Goal: Information Seeking & Learning: Learn about a topic

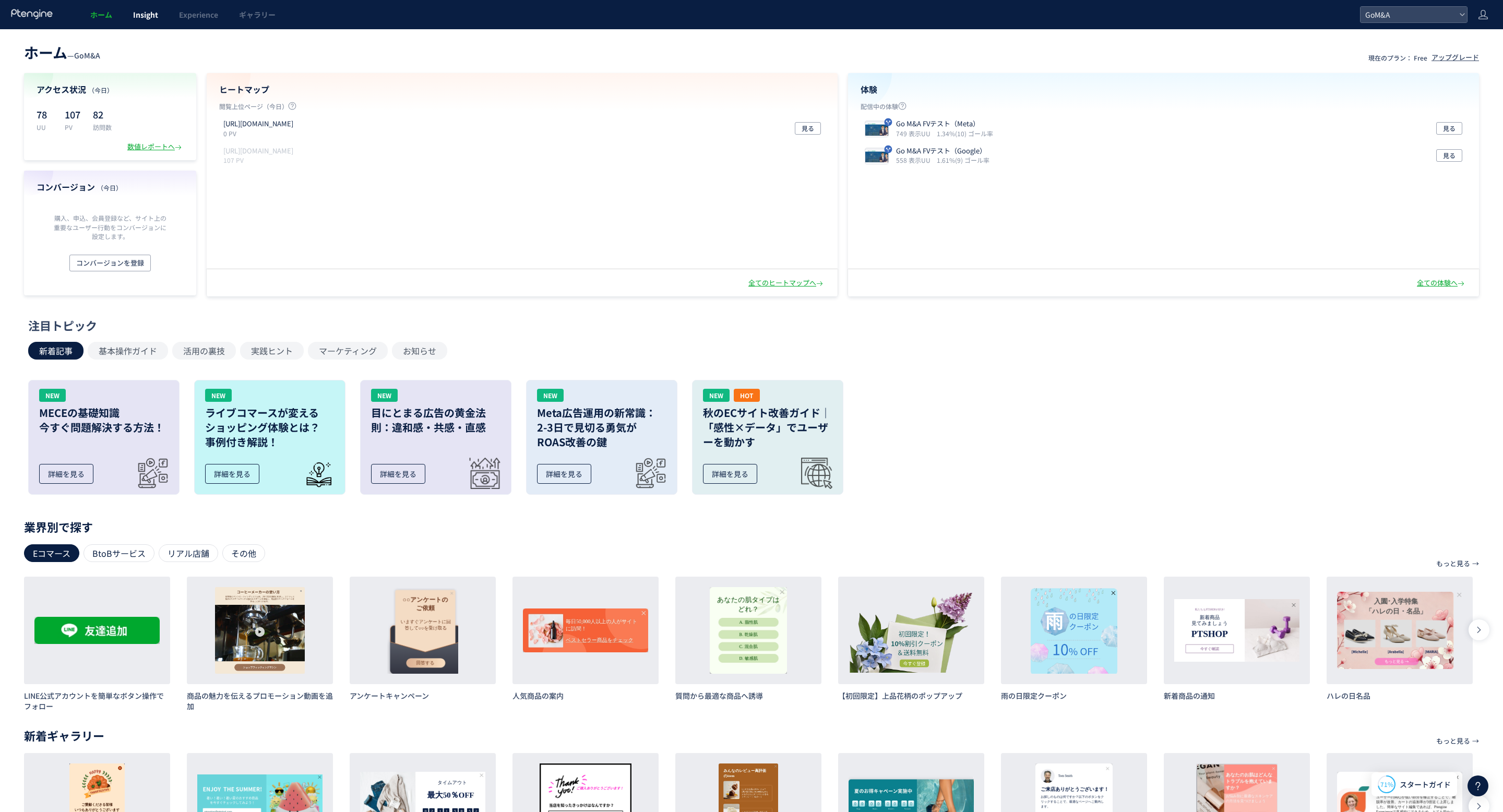
click at [124, 7] on link "Insight" at bounding box center [145, 15] width 46 height 30
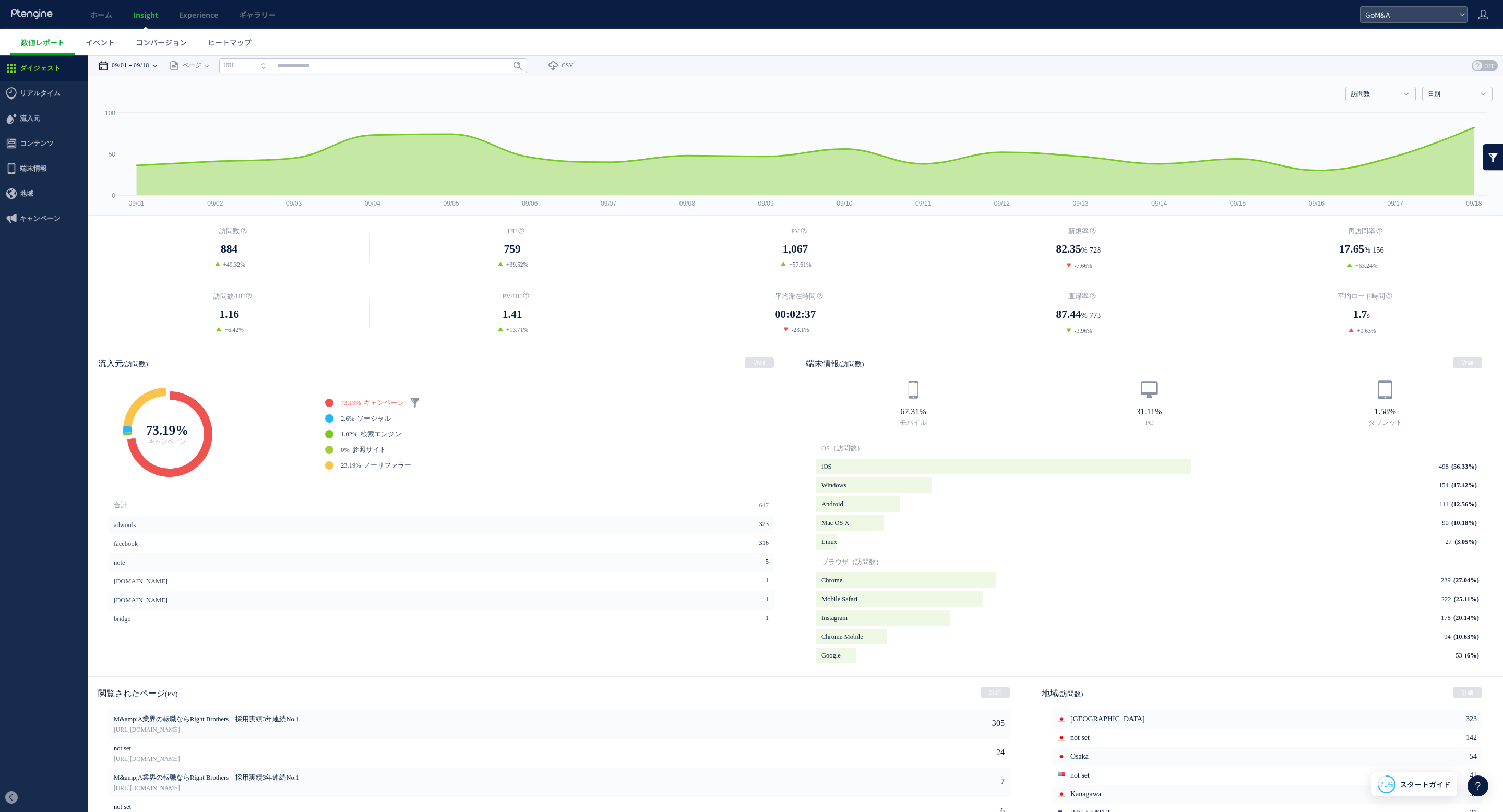
click at [161, 60] on div "09/01 09/18" at bounding box center [131, 65] width 66 height 21
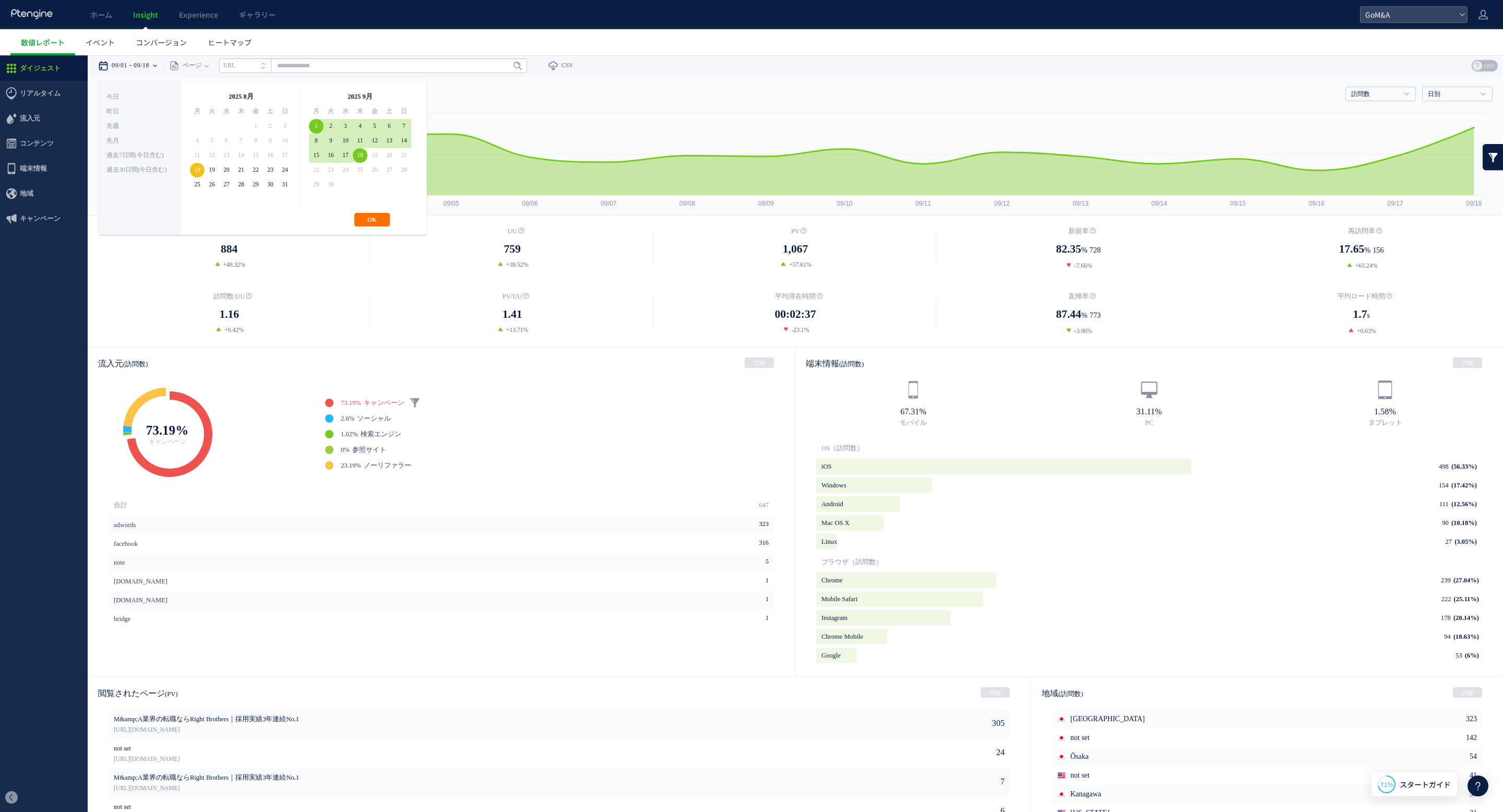
click at [162, 59] on div "09/01 09/18" at bounding box center [131, 65] width 66 height 21
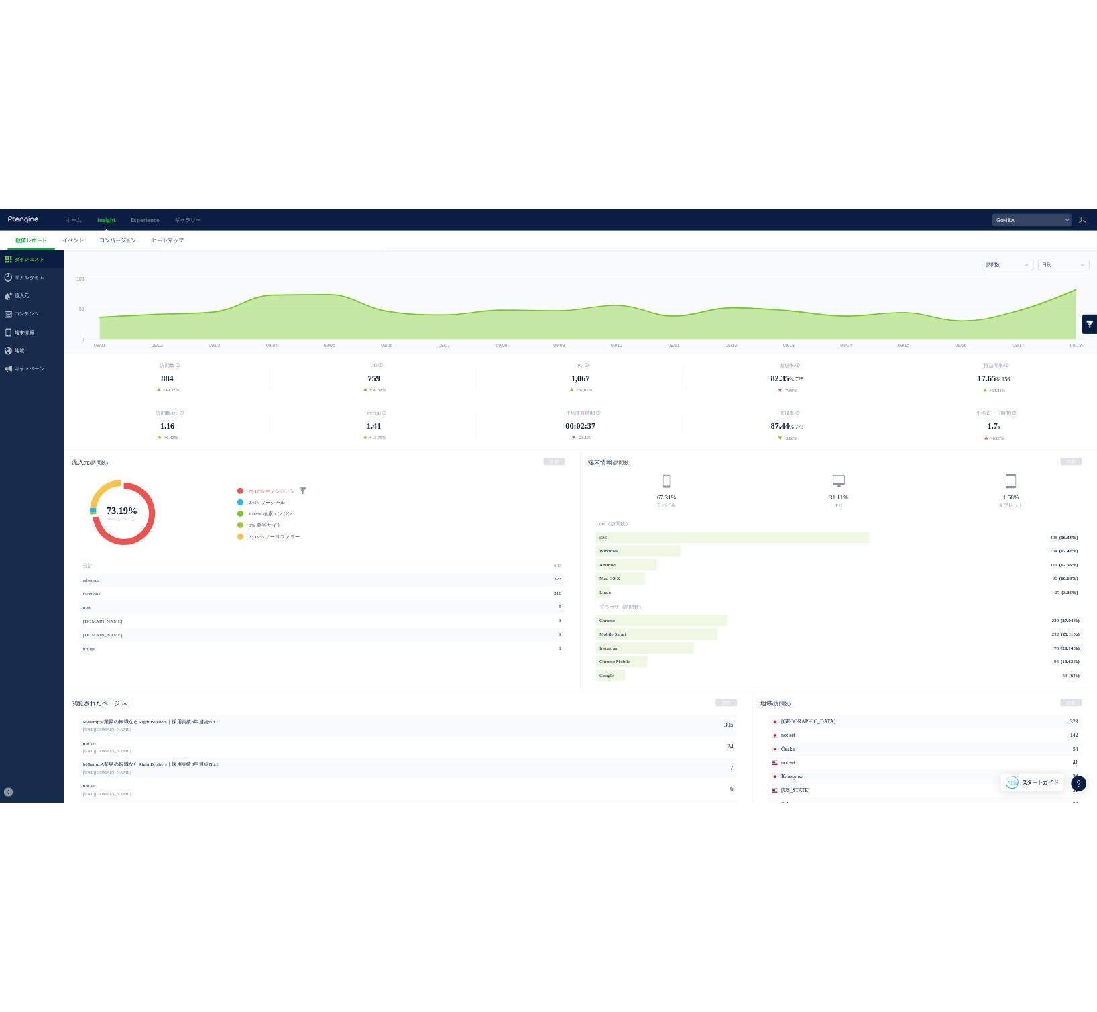
scroll to position [25, 0]
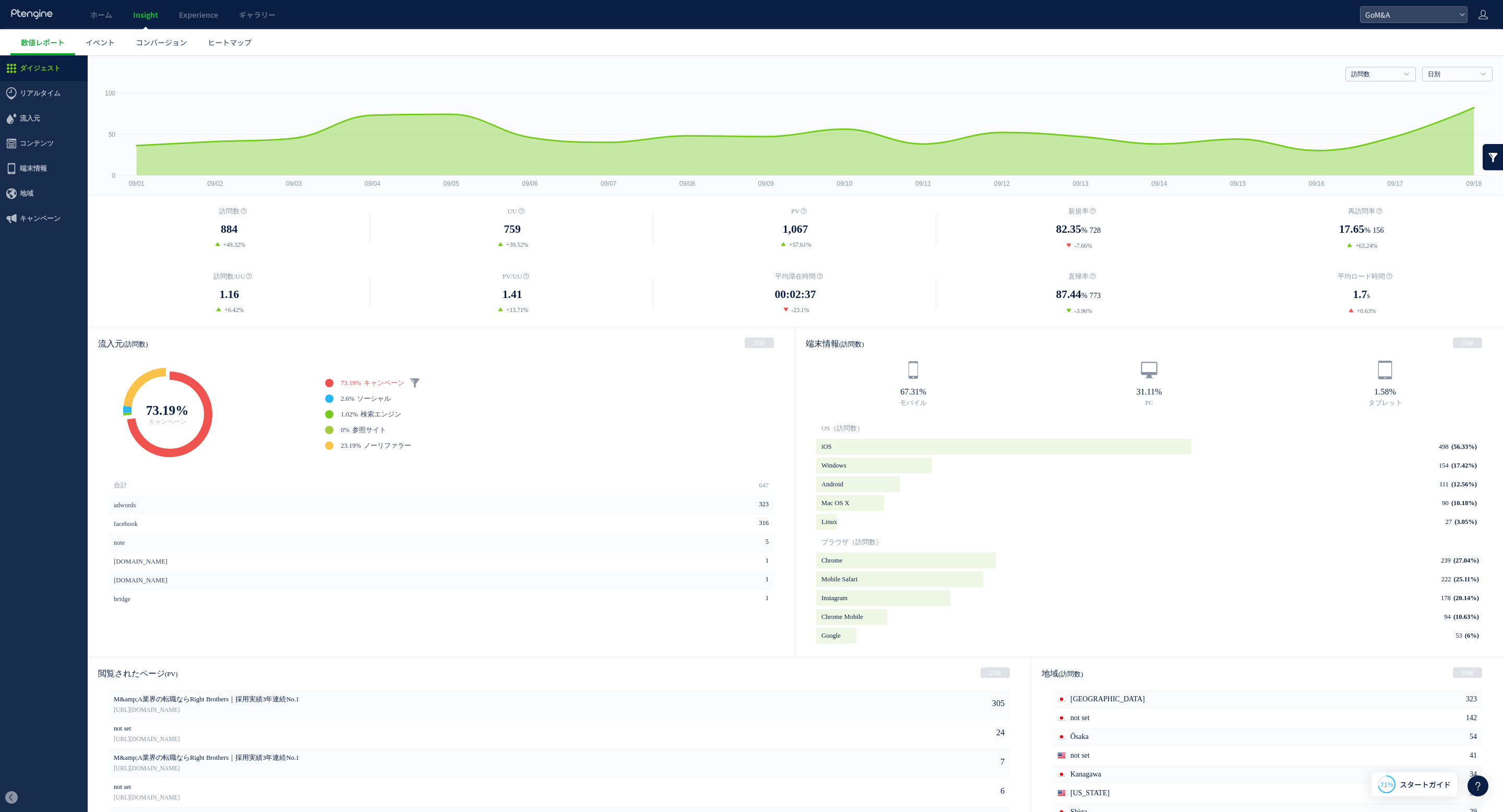
click at [0, 2] on div "ホーム Insight Experience ギャラリー" at bounding box center [680, 15] width 1360 height 30
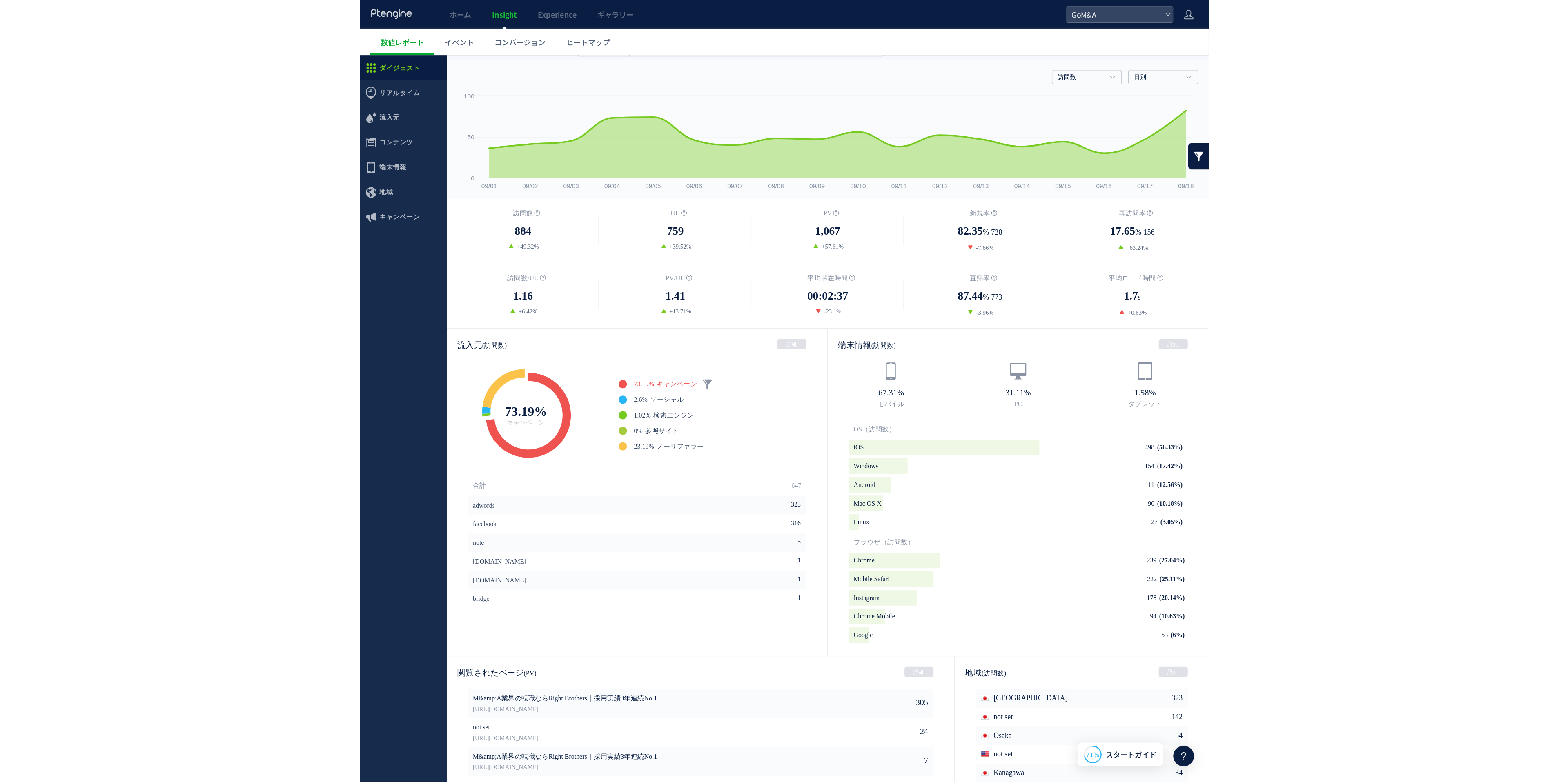
scroll to position [0, 0]
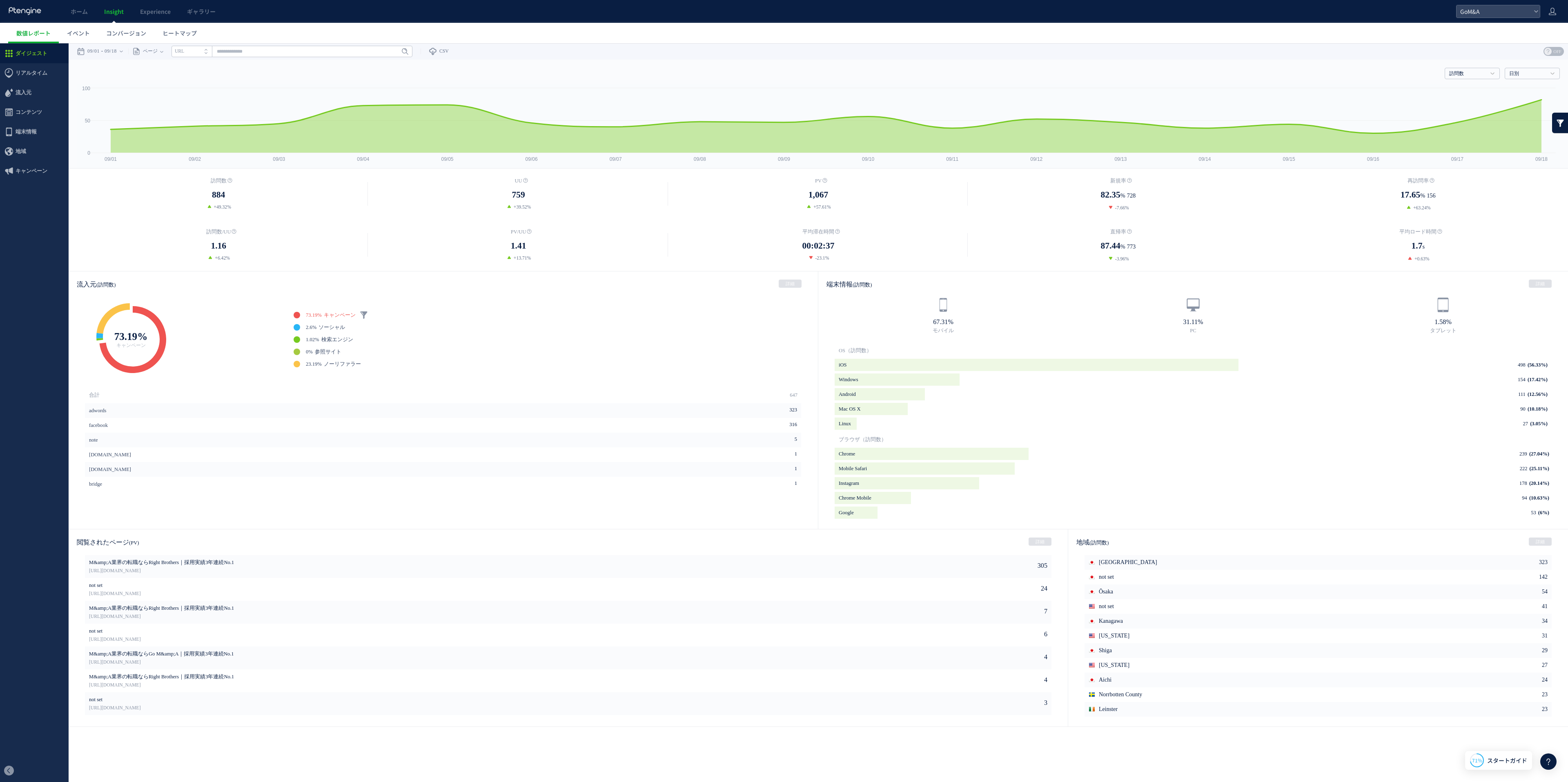
click at [116, 10] on span "Insight" at bounding box center [114, 11] width 19 height 8
click at [126, 4] on link "Insight" at bounding box center [114, 12] width 36 height 23
click at [33, 107] on span "コンテンツ" at bounding box center [29, 112] width 27 height 19
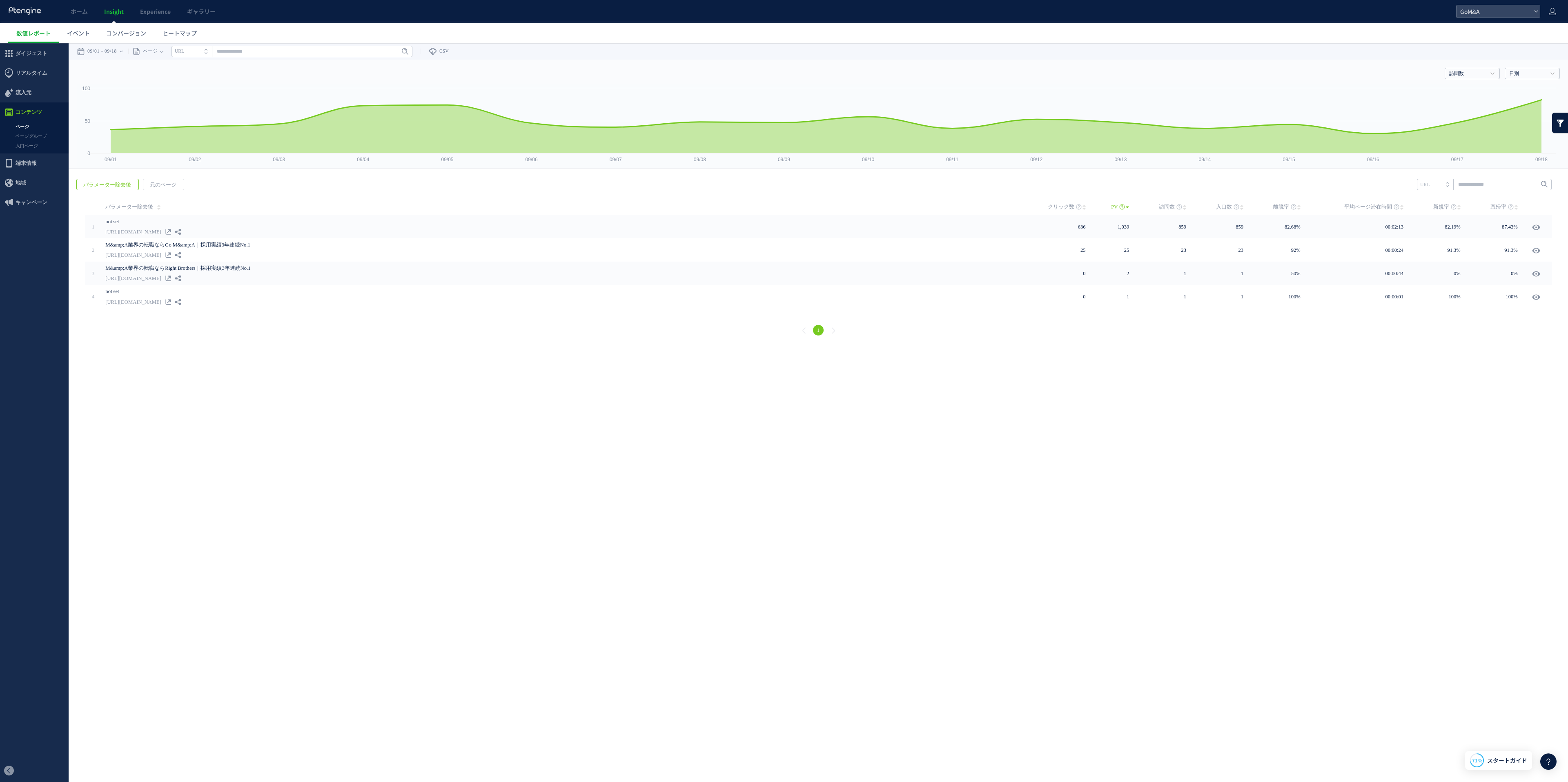
click at [33, 107] on span "コンテンツ" at bounding box center [29, 112] width 27 height 19
click at [33, 108] on span "コンテンツ" at bounding box center [29, 112] width 27 height 19
click at [26, 125] on link "ページ" at bounding box center [34, 127] width 69 height 9
click at [24, 128] on link "ページ" at bounding box center [34, 127] width 69 height 9
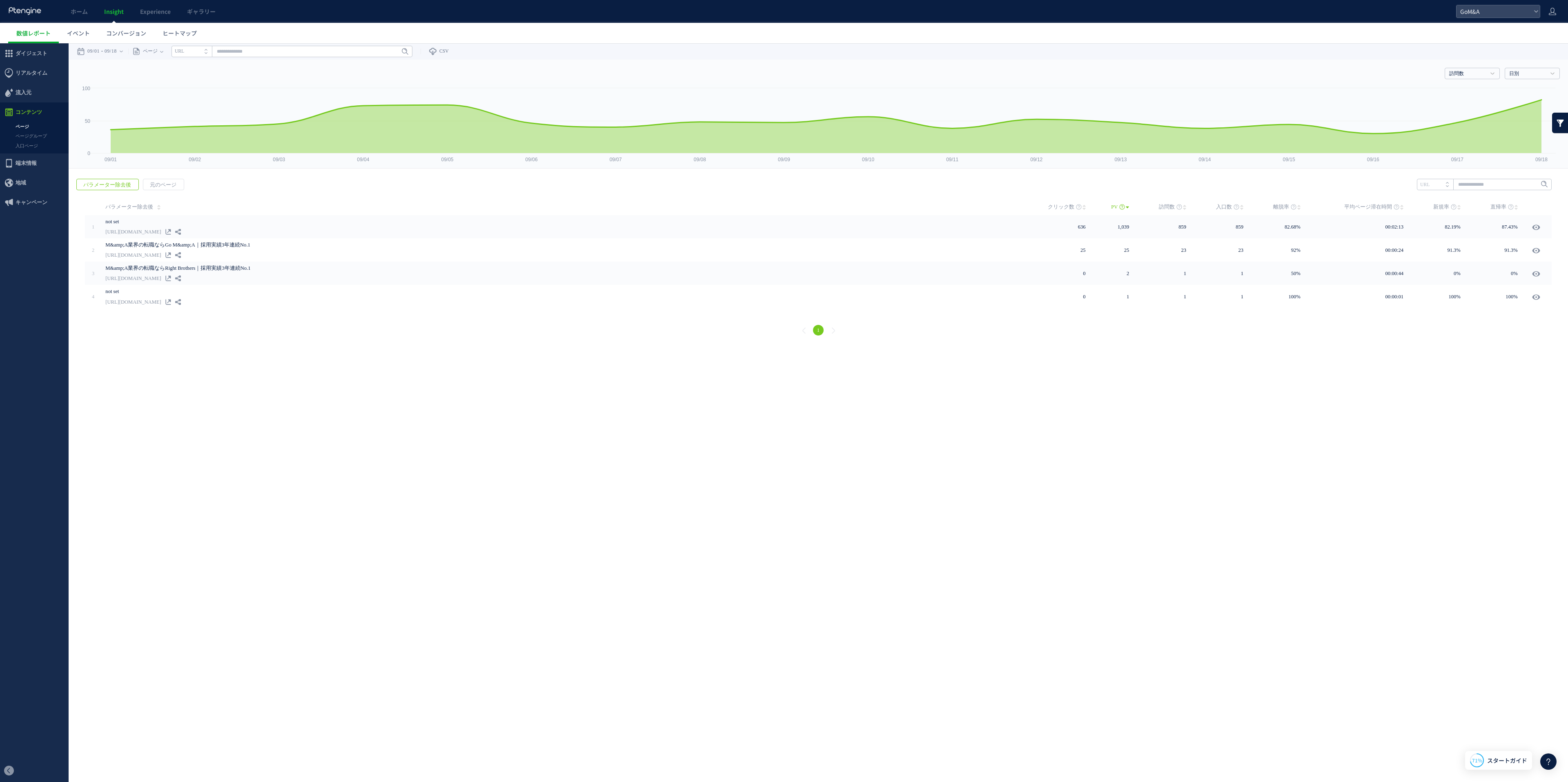
click at [24, 128] on link "ページ" at bounding box center [34, 127] width 69 height 9
click at [22, 127] on link "ページ" at bounding box center [34, 127] width 69 height 9
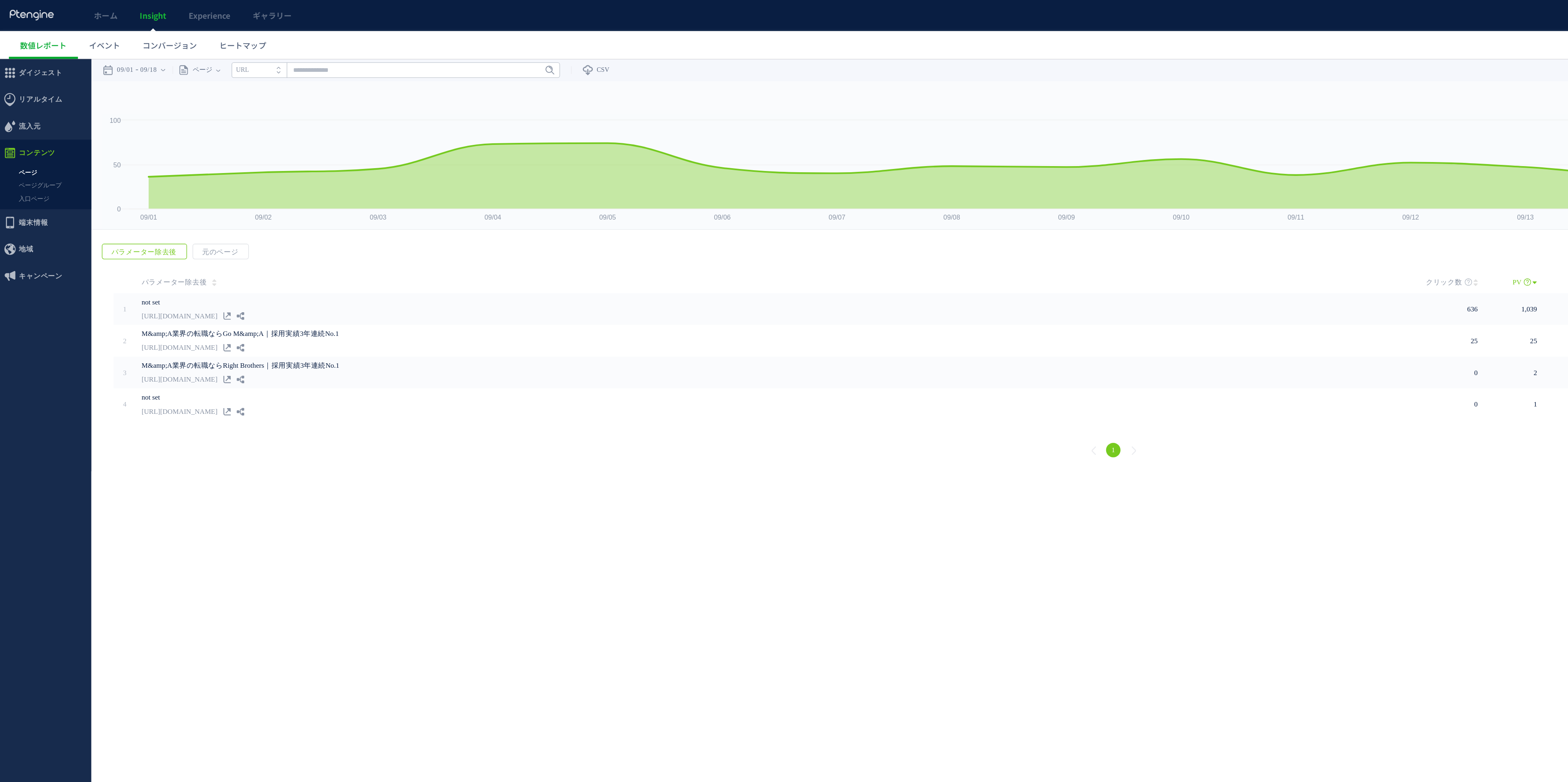
click at [113, 12] on span "Insight" at bounding box center [114, 11] width 19 height 8
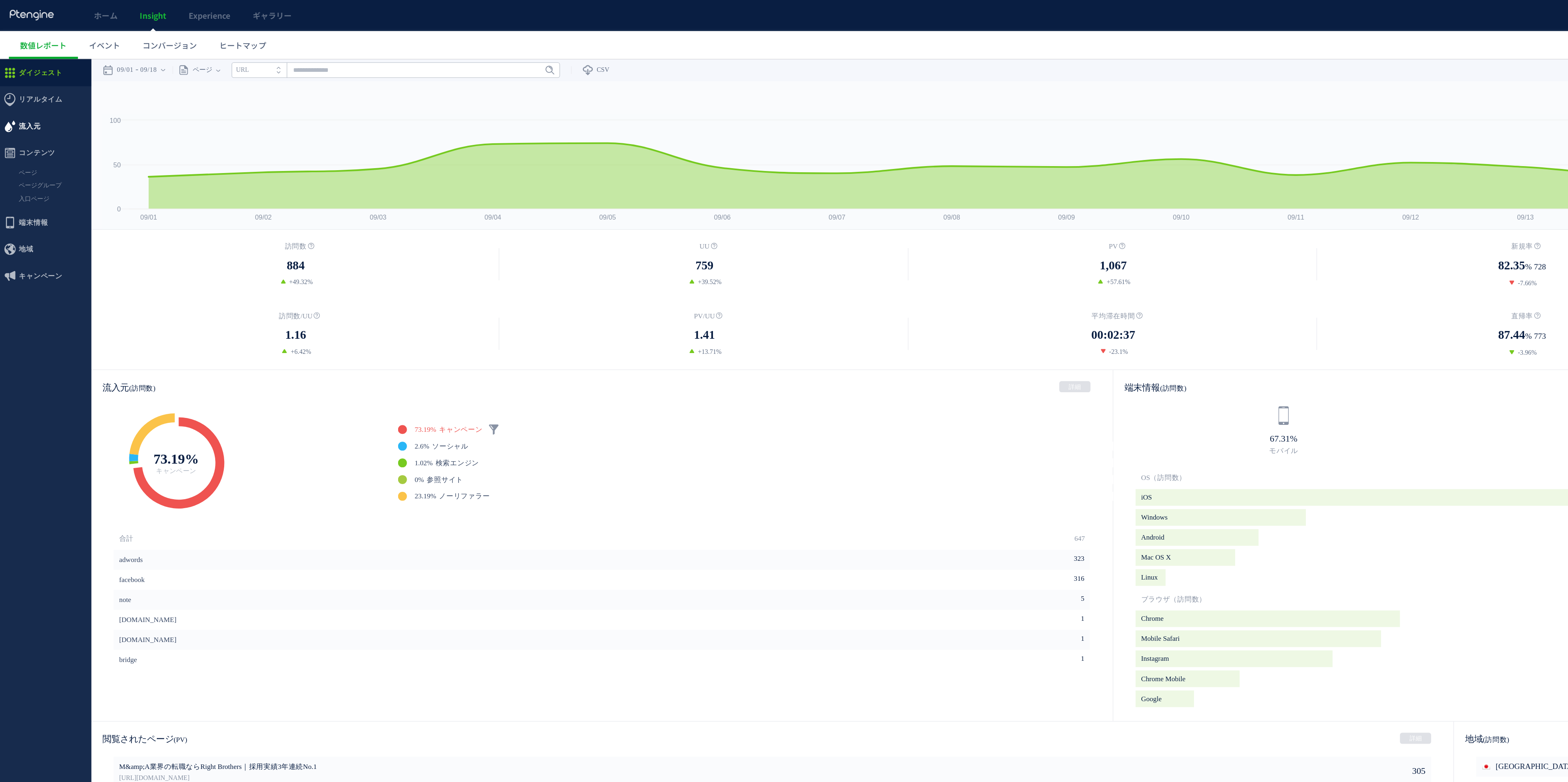
click at [43, 106] on span "流入元" at bounding box center [32, 108] width 69 height 19
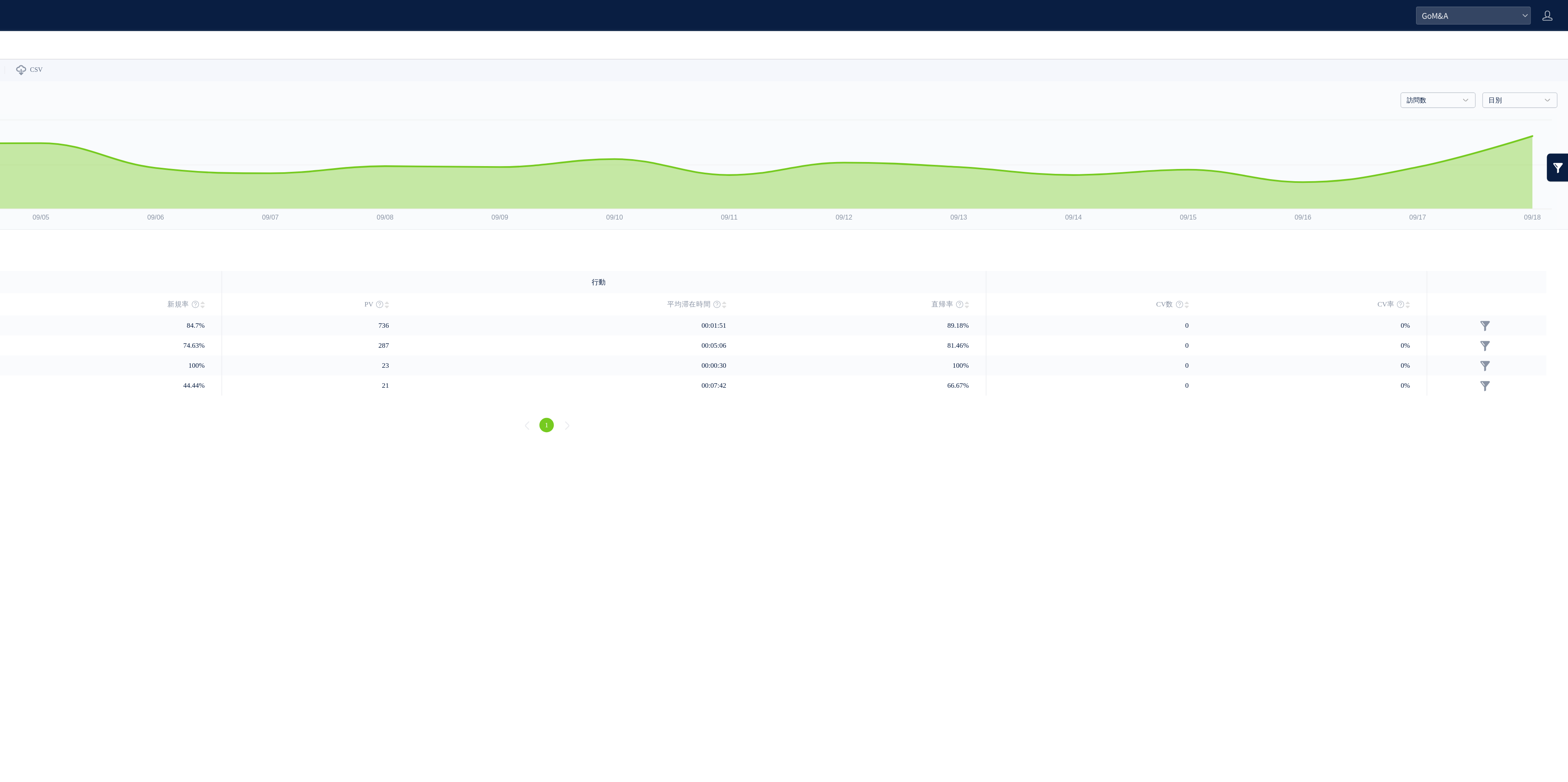
click at [992, 140] on link at bounding box center [991, 139] width 16 height 21
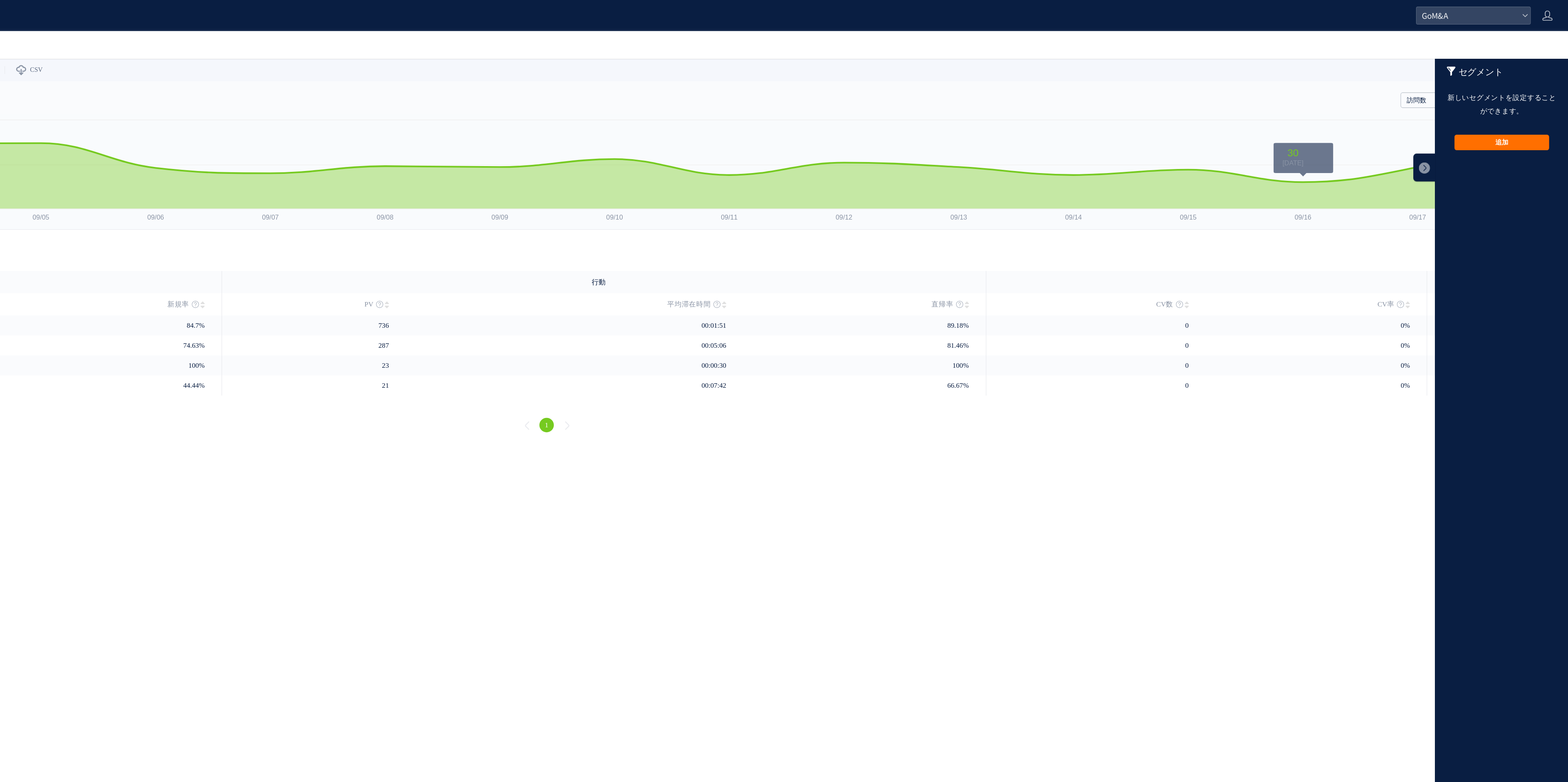
click at [783, 72] on div "戻る デフォルト設定では本日のデータを表示しています。 カレンダーでご覧になりたい期間を指定することができます。 09/01 09/18 [DATE] [DA…" at bounding box center [249, 67] width 1499 height 16
click at [896, 142] on link at bounding box center [893, 139] width 16 height 21
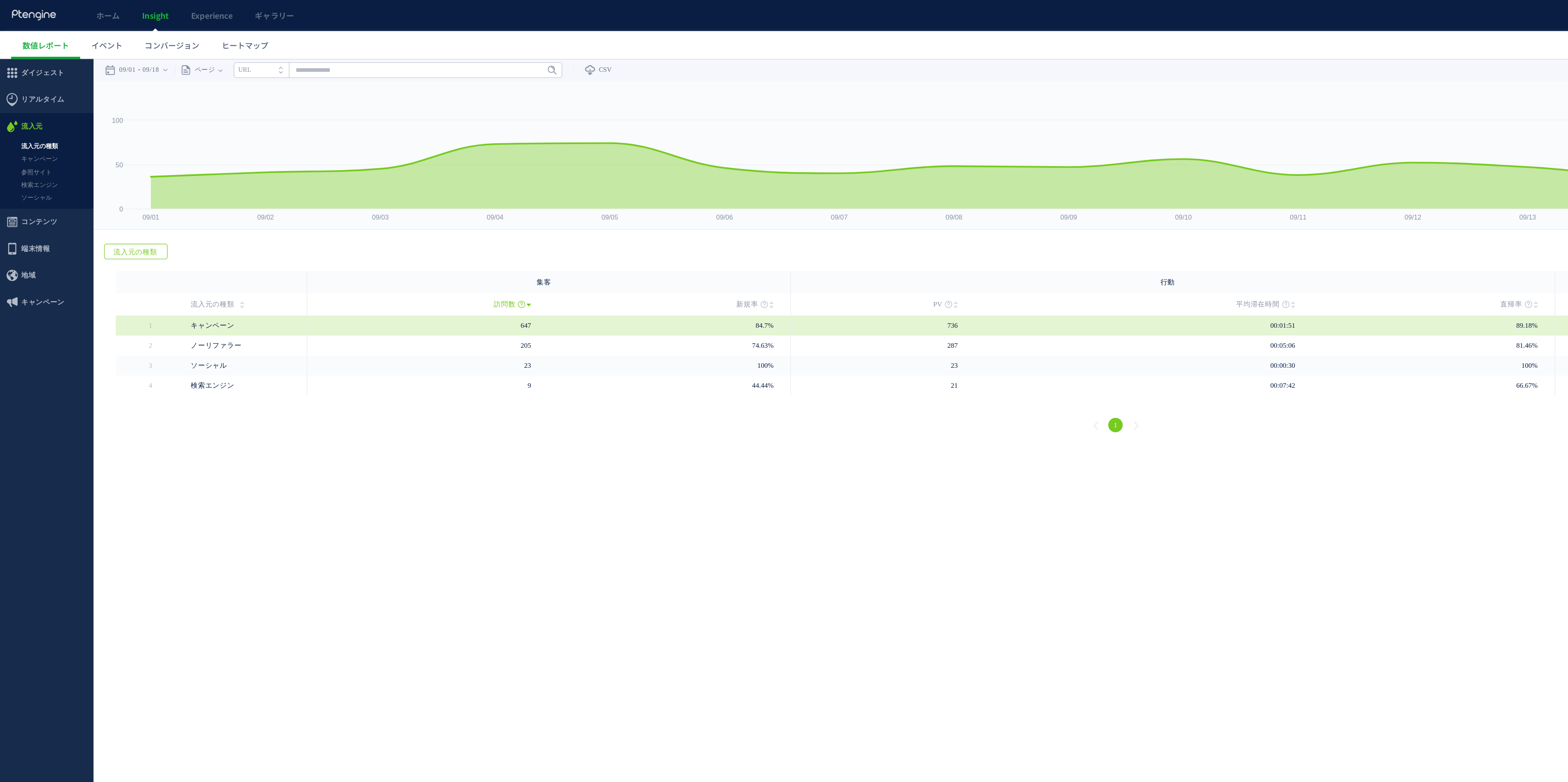
click at [183, 251] on span "キャンペーン" at bounding box center [180, 254] width 80 height 15
click at [187, 253] on span "キャンペーン" at bounding box center [180, 254] width 80 height 15
click at [166, 255] on span "キャンペーン" at bounding box center [156, 254] width 32 height 5
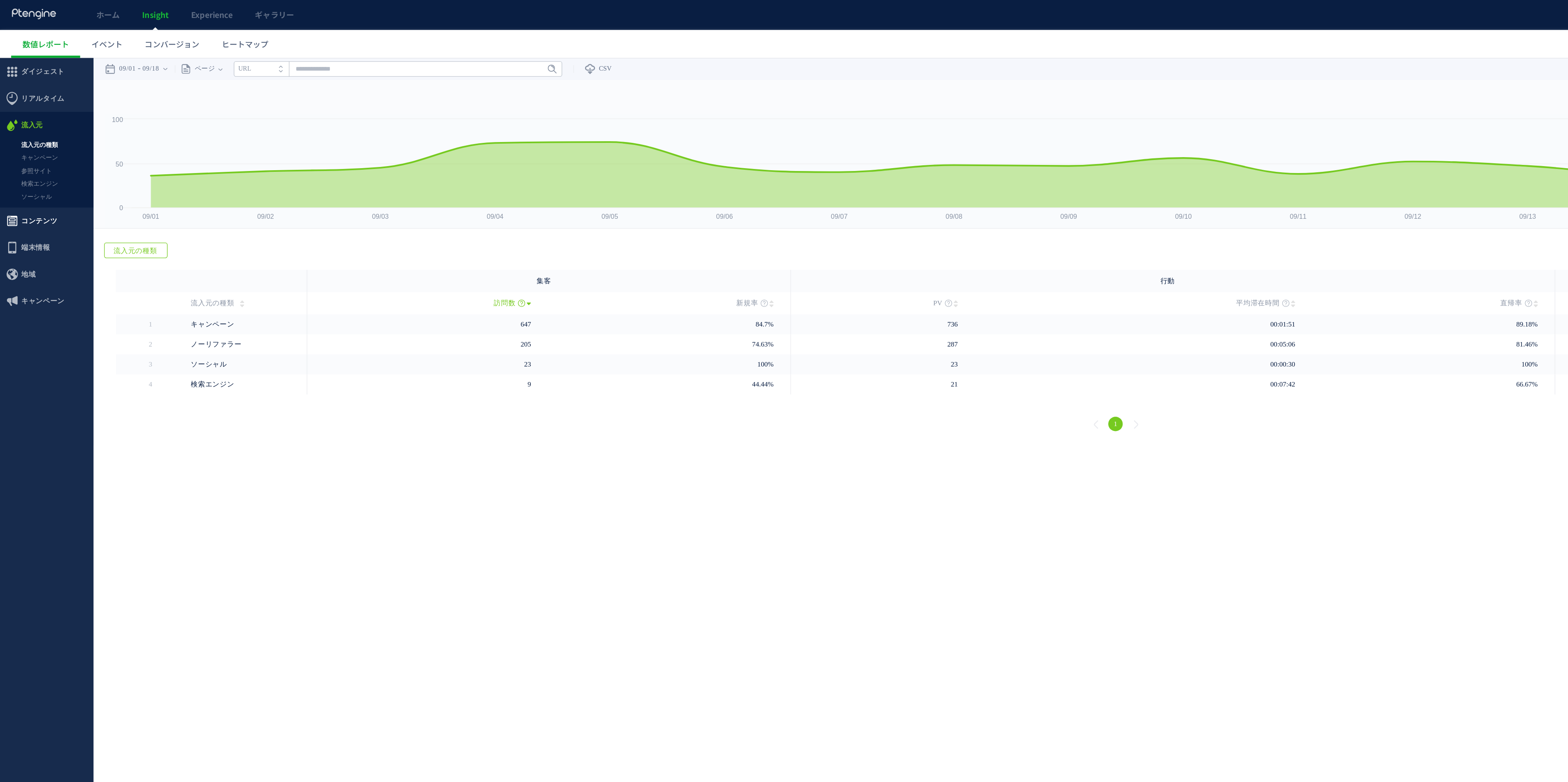
click at [44, 172] on span "コンテンツ" at bounding box center [34, 177] width 69 height 19
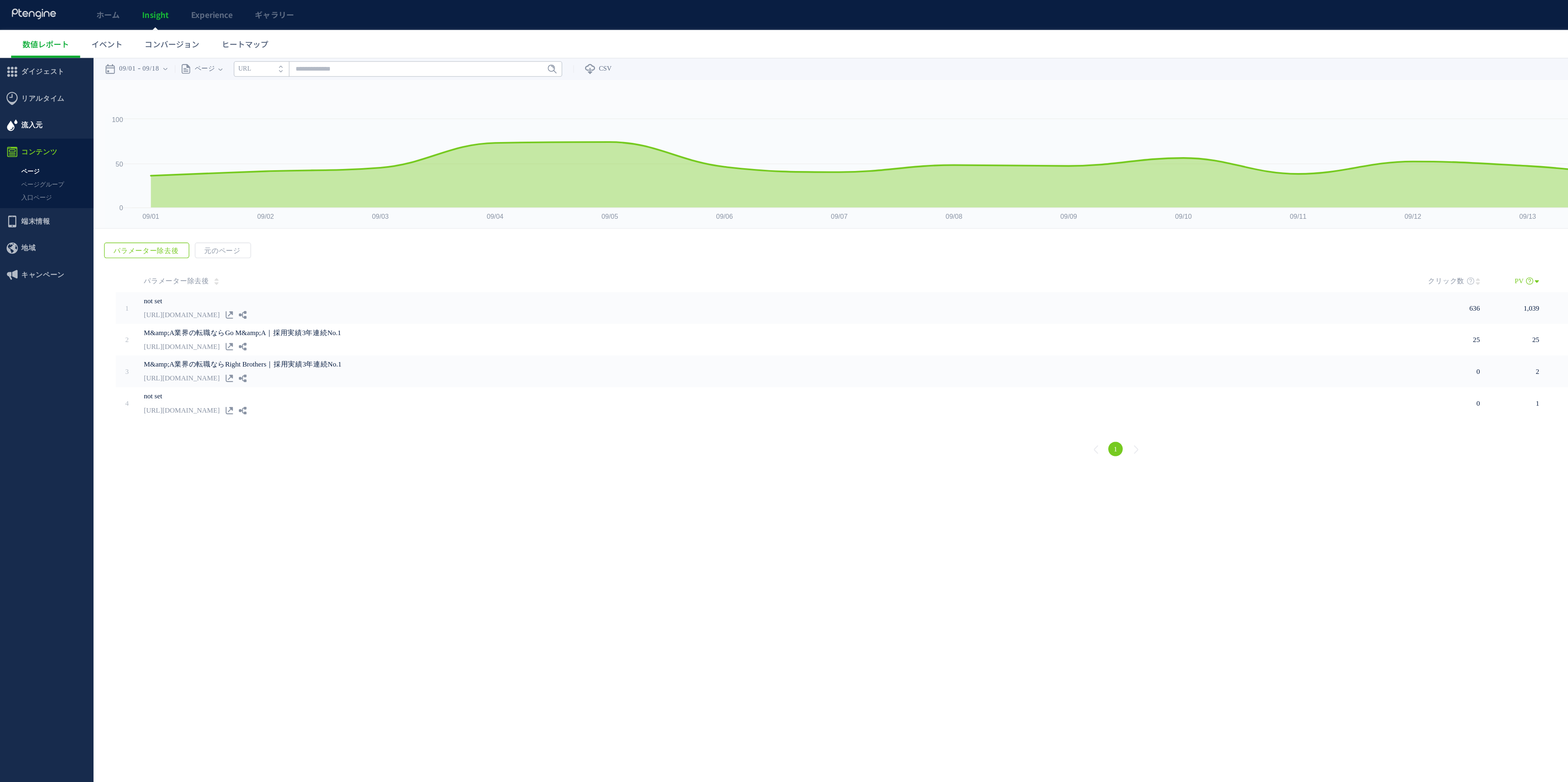
click at [30, 102] on span "流入元" at bounding box center [23, 107] width 16 height 19
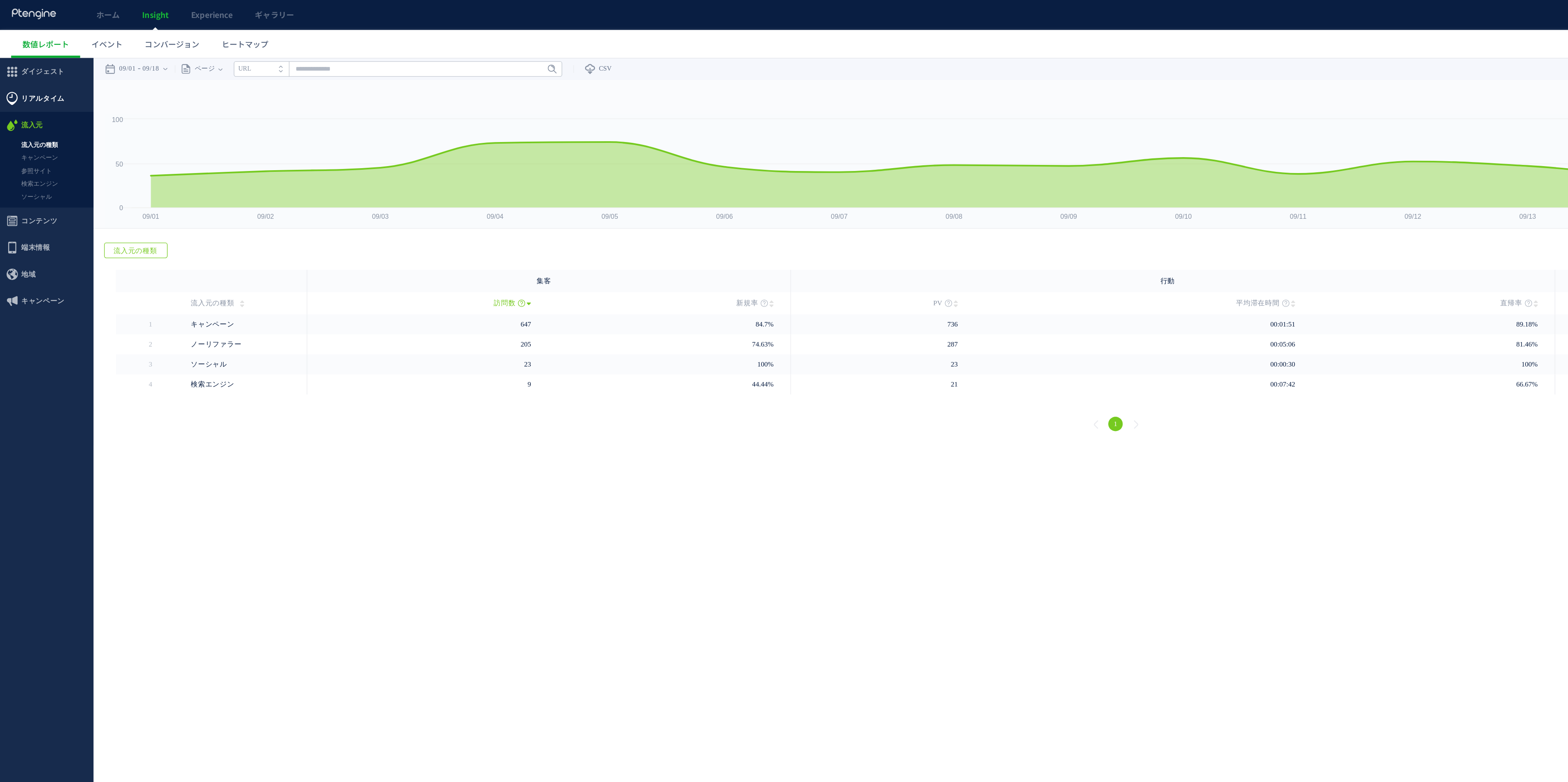
click at [33, 89] on span "リアルタイム" at bounding box center [31, 87] width 32 height 19
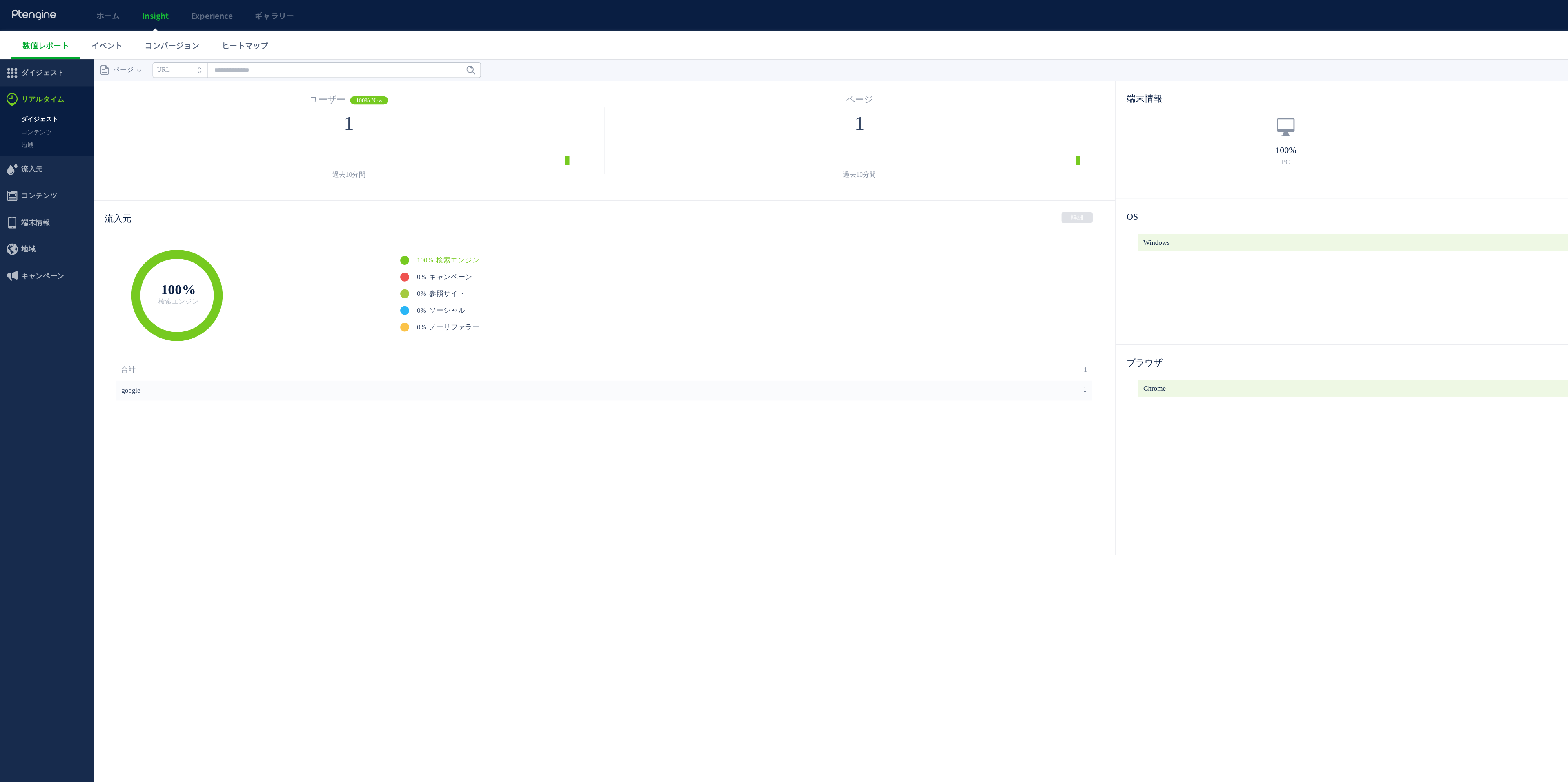
click at [24, 102] on link "ダイジェスト" at bounding box center [34, 103] width 69 height 9
click at [24, 136] on span "流入元" at bounding box center [23, 139] width 16 height 19
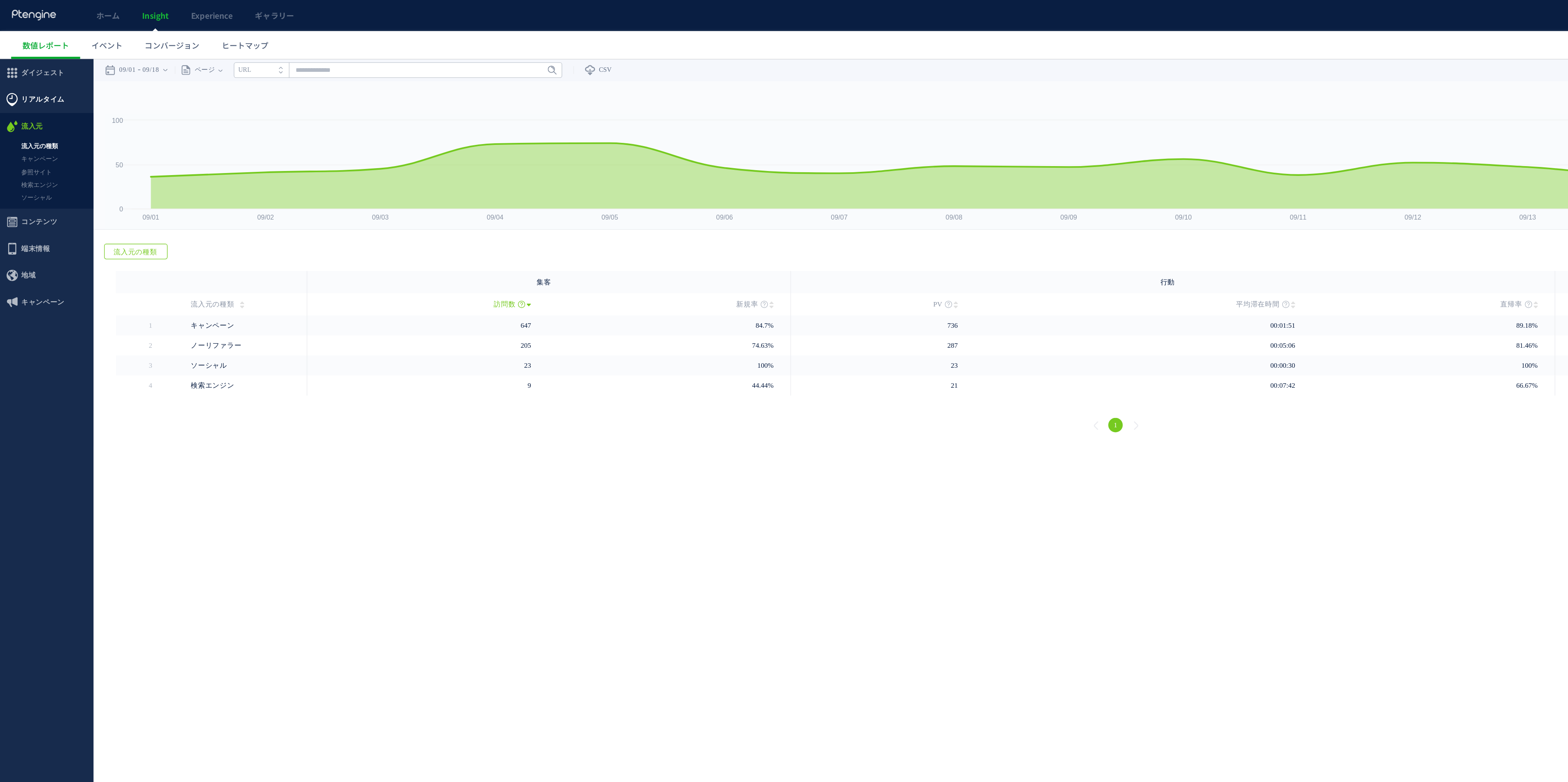
click at [37, 94] on span "リアルタイム" at bounding box center [31, 88] width 32 height 19
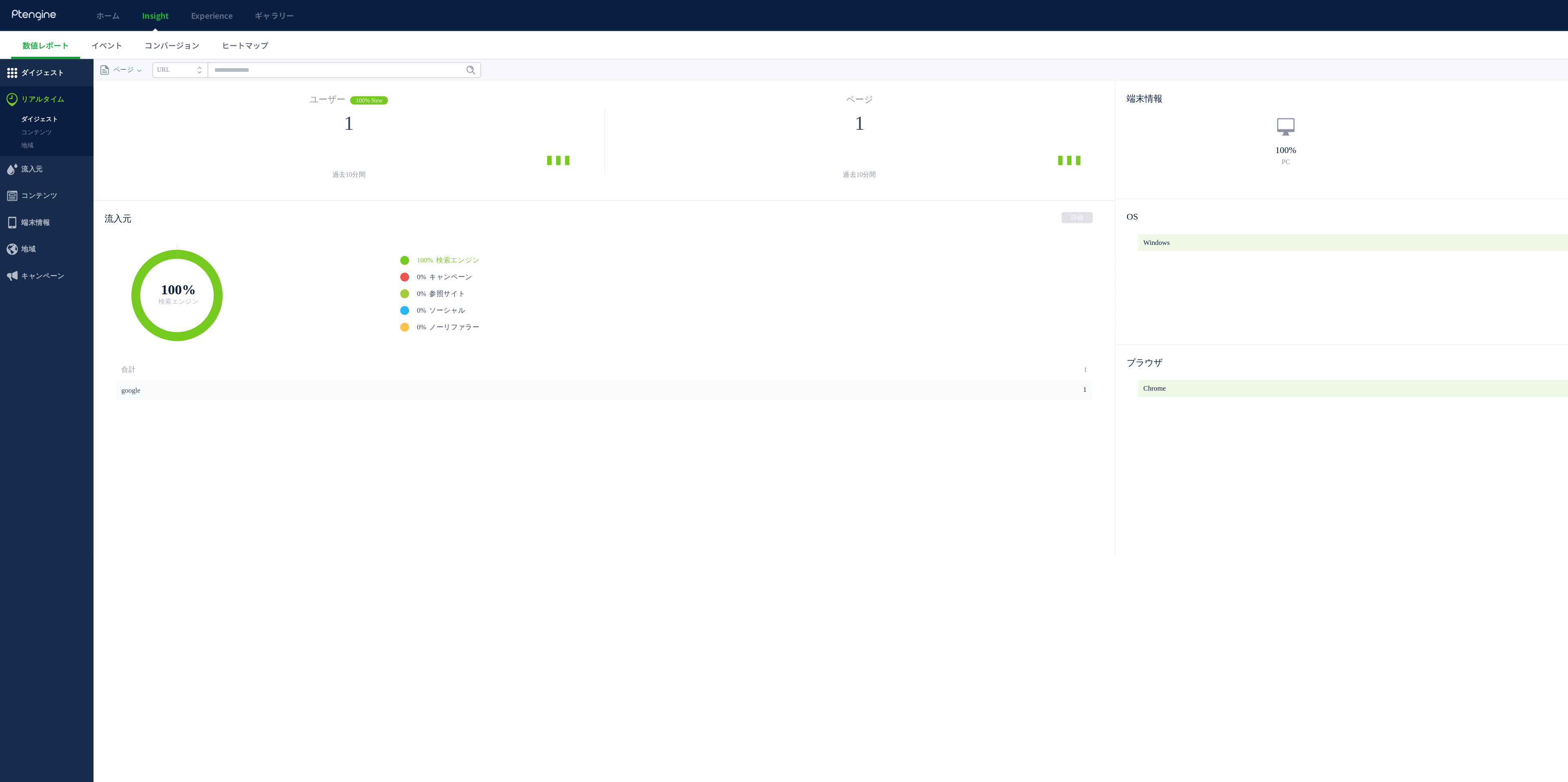
click at [30, 69] on span "ダイジェスト" at bounding box center [31, 69] width 32 height 19
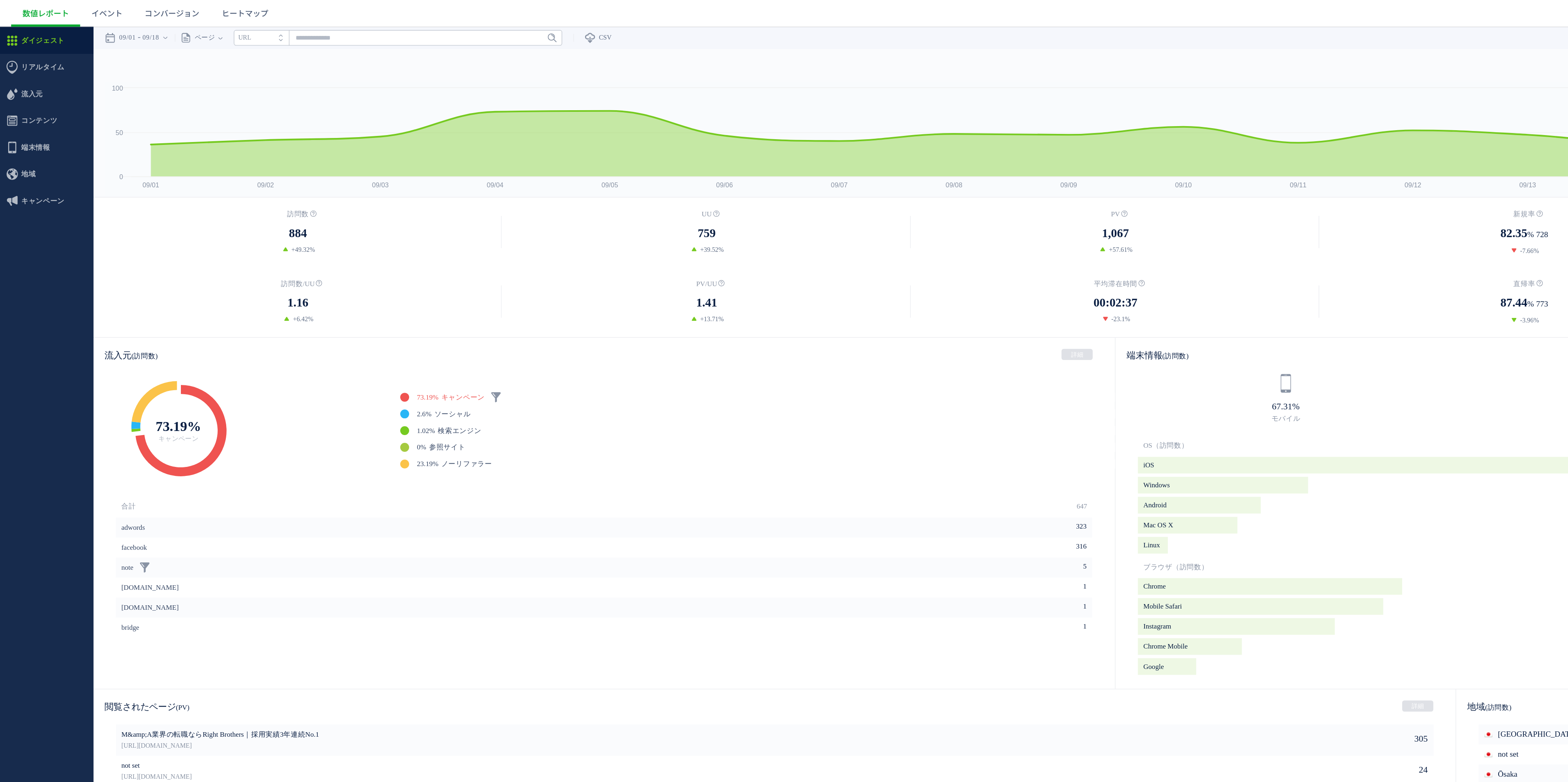
click at [96, 427] on link "note" at bounding box center [93, 424] width 9 height 15
click at [107, 424] on link at bounding box center [106, 423] width 8 height 8
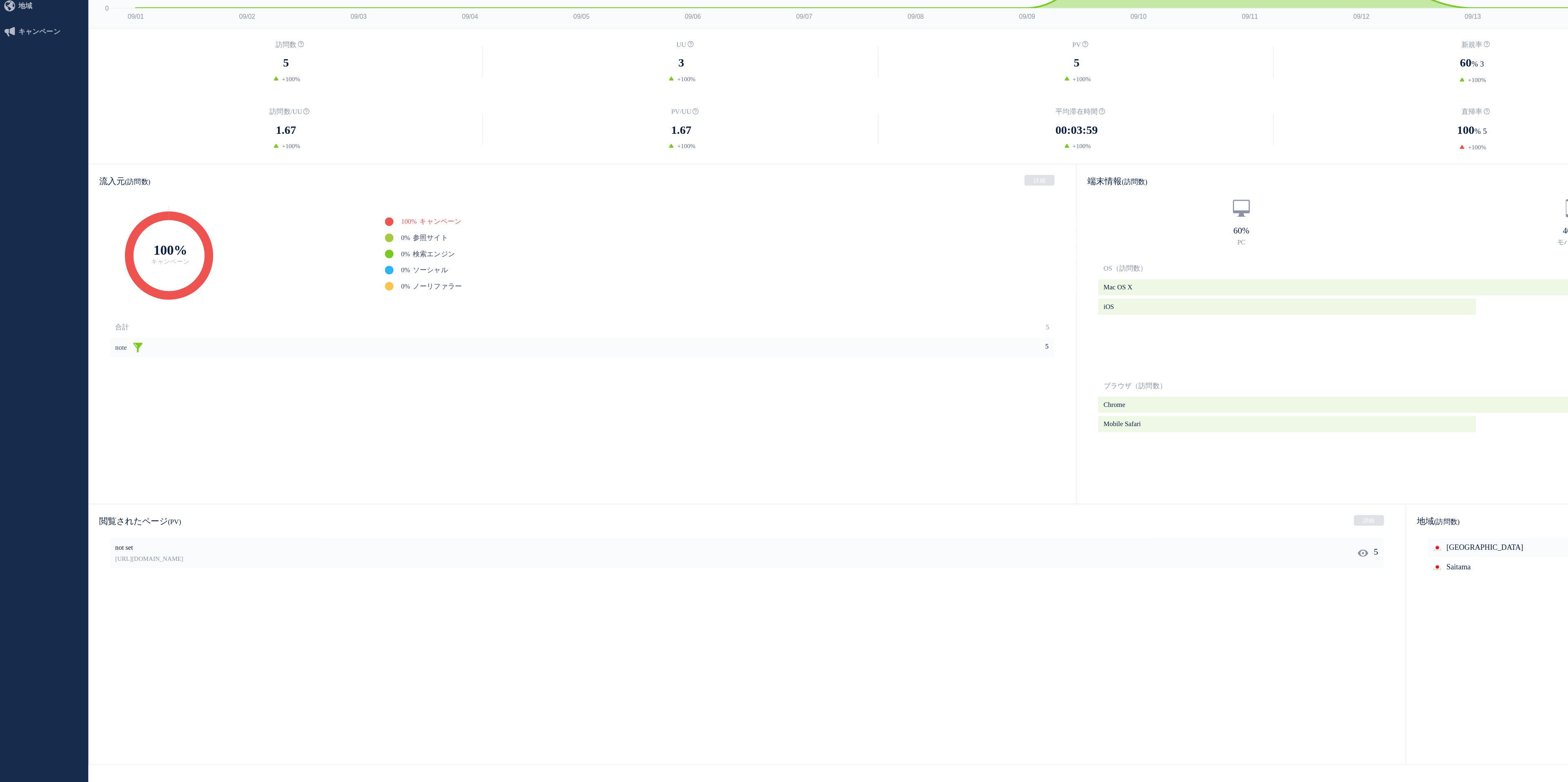
click at [209, 396] on p "[URL][DOMAIN_NAME]" at bounding box center [529, 391] width 884 height 8
click at [209, 388] on link "[URL][DOMAIN_NAME]" at bounding box center [529, 391] width 884 height 7
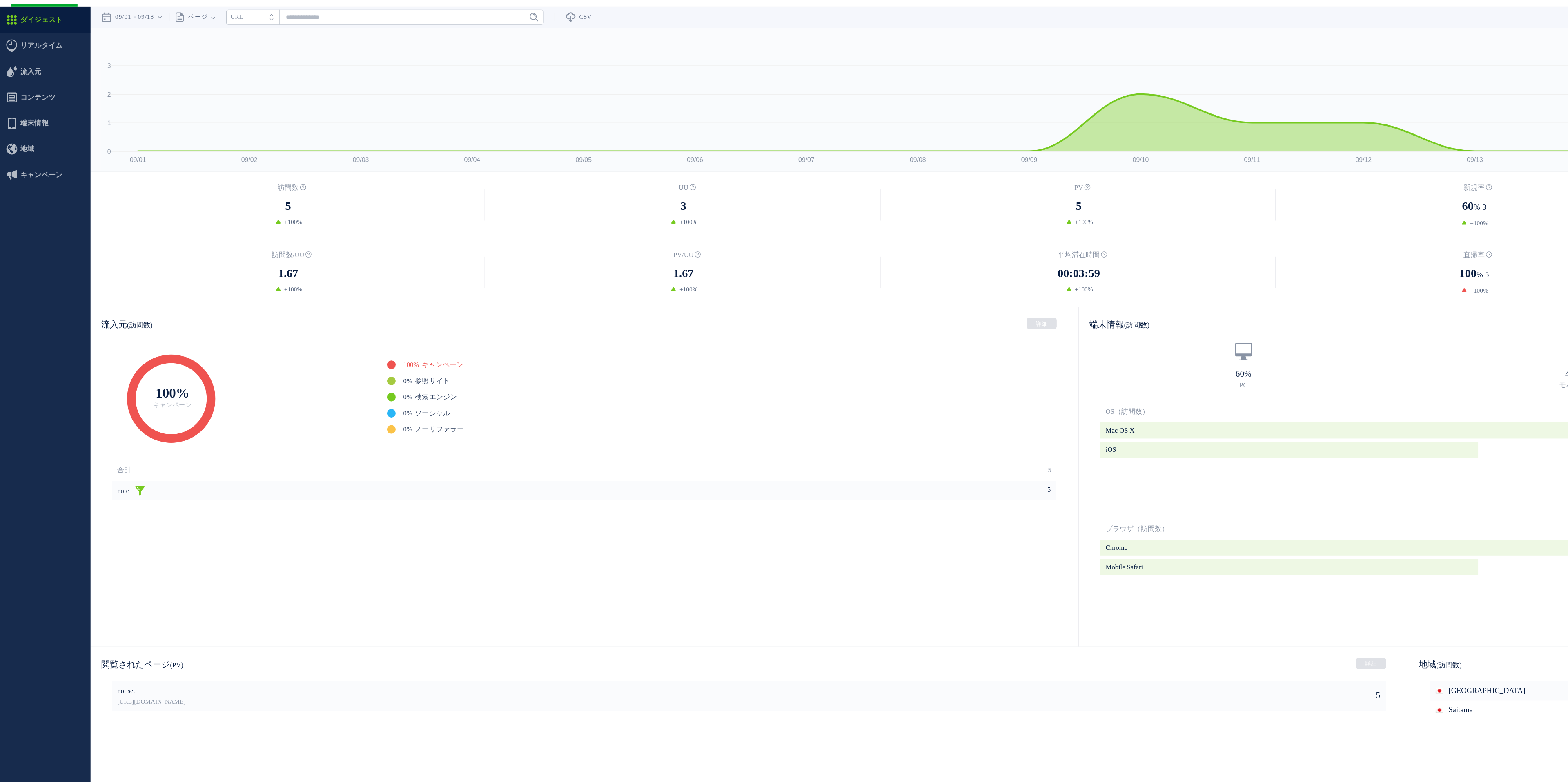
click at [107, 374] on link at bounding box center [106, 373] width 8 height 8
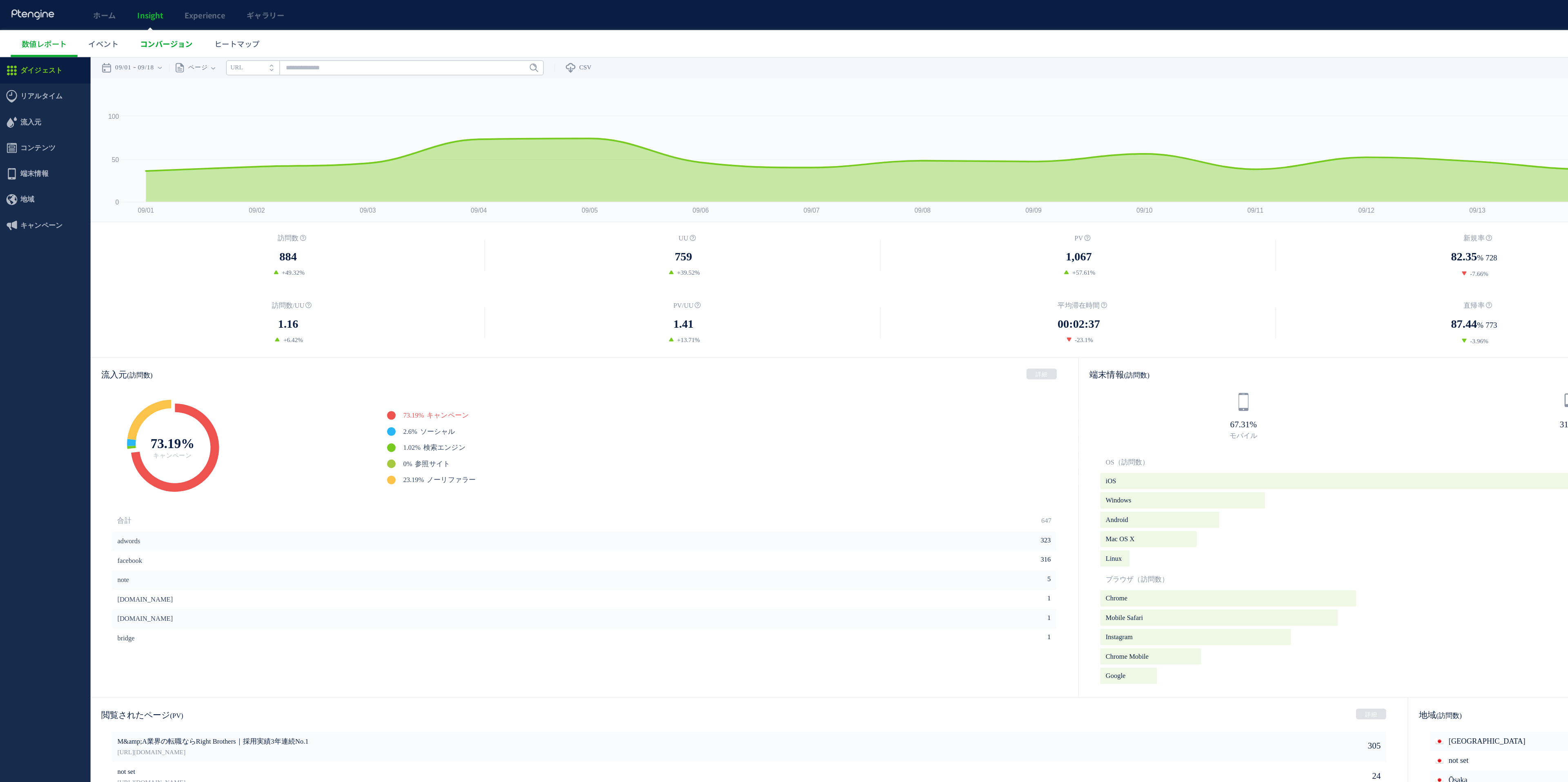
click at [133, 26] on link "コンバージョン" at bounding box center [126, 33] width 57 height 21
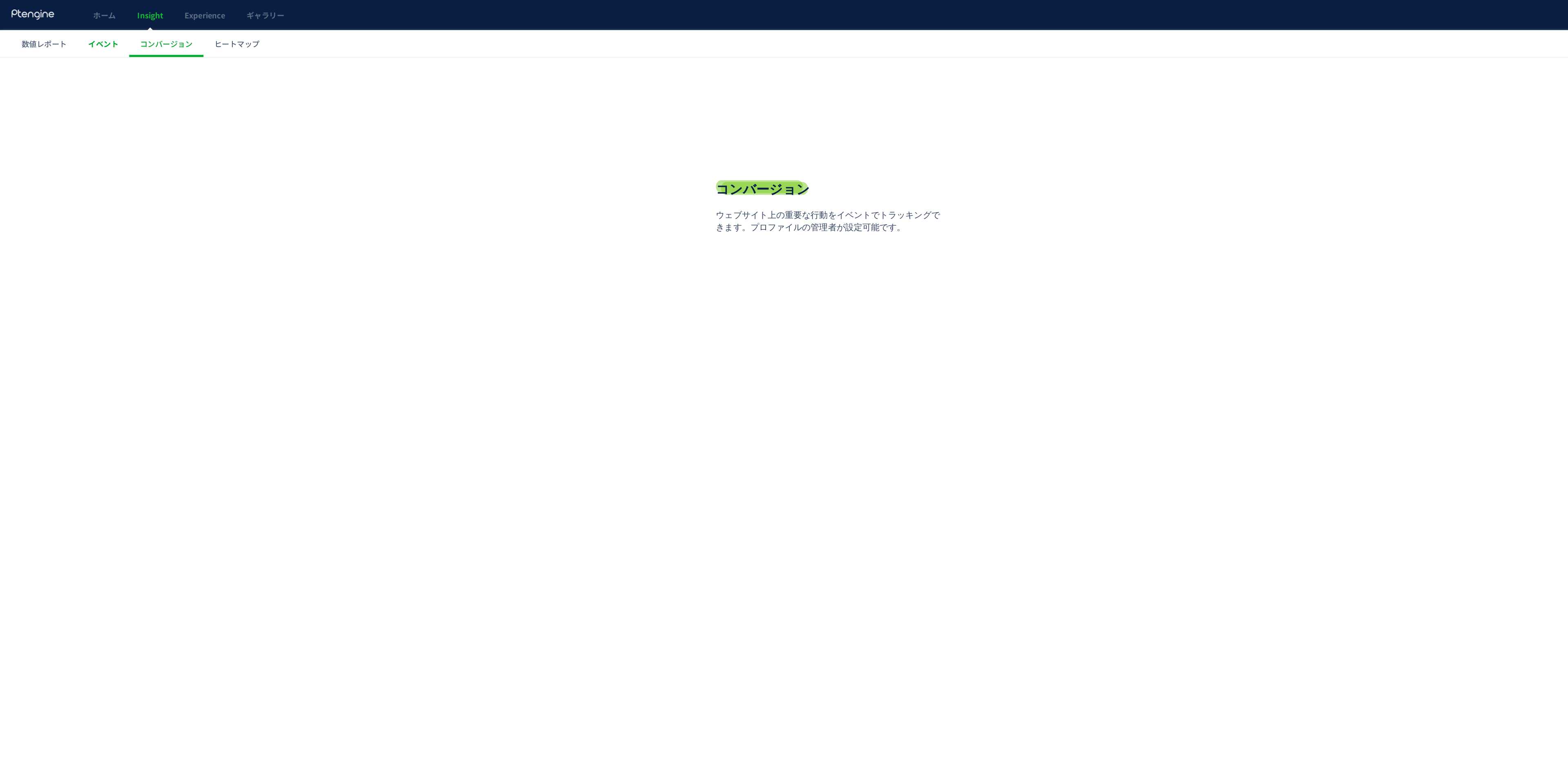
click at [75, 33] on span "イベント" at bounding box center [79, 33] width 23 height 8
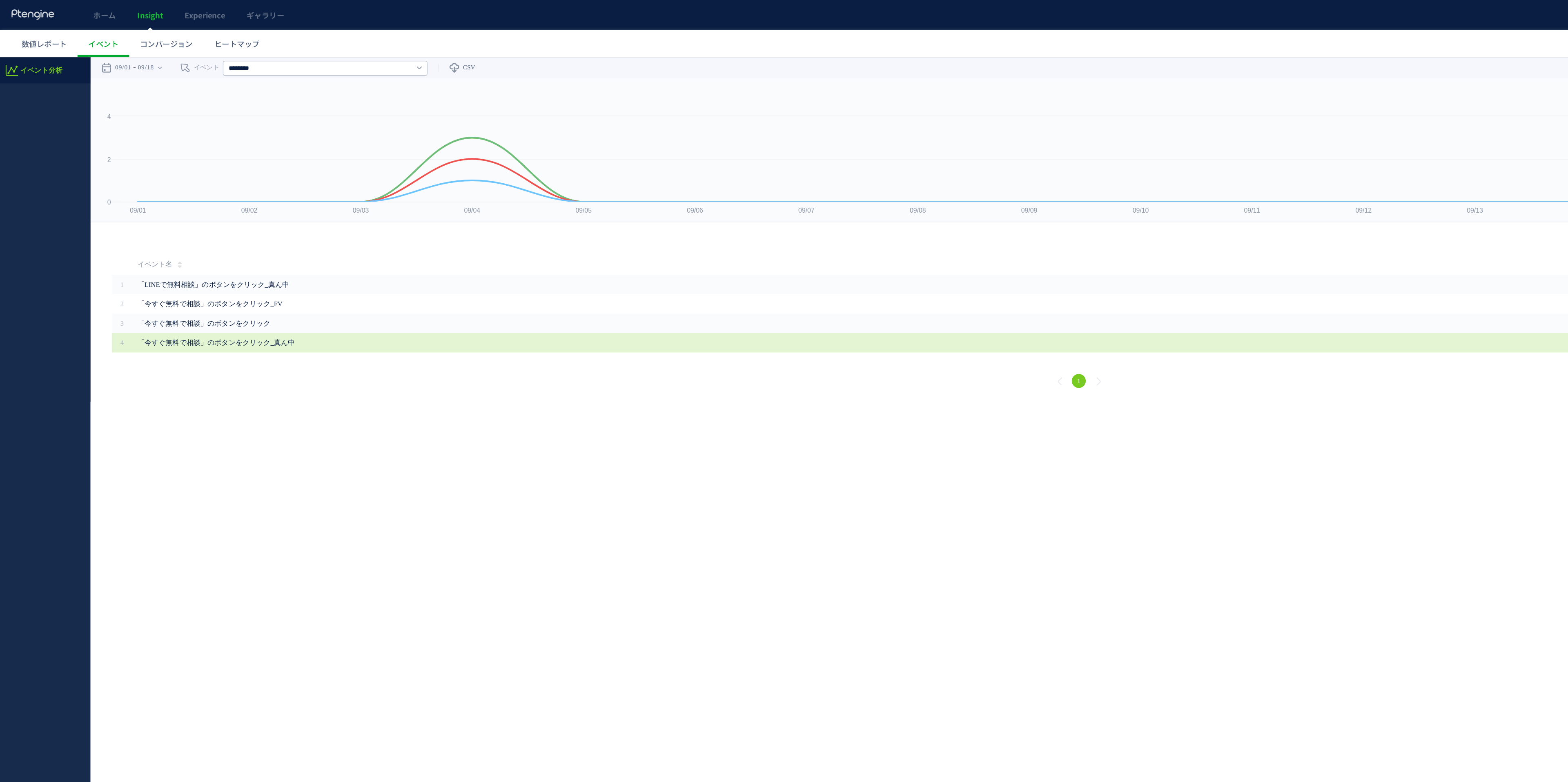
click at [203, 271] on span "「今すぐ無料で相談」のボタンをクリック_真ん中" at bounding box center [288, 273] width 368 height 15
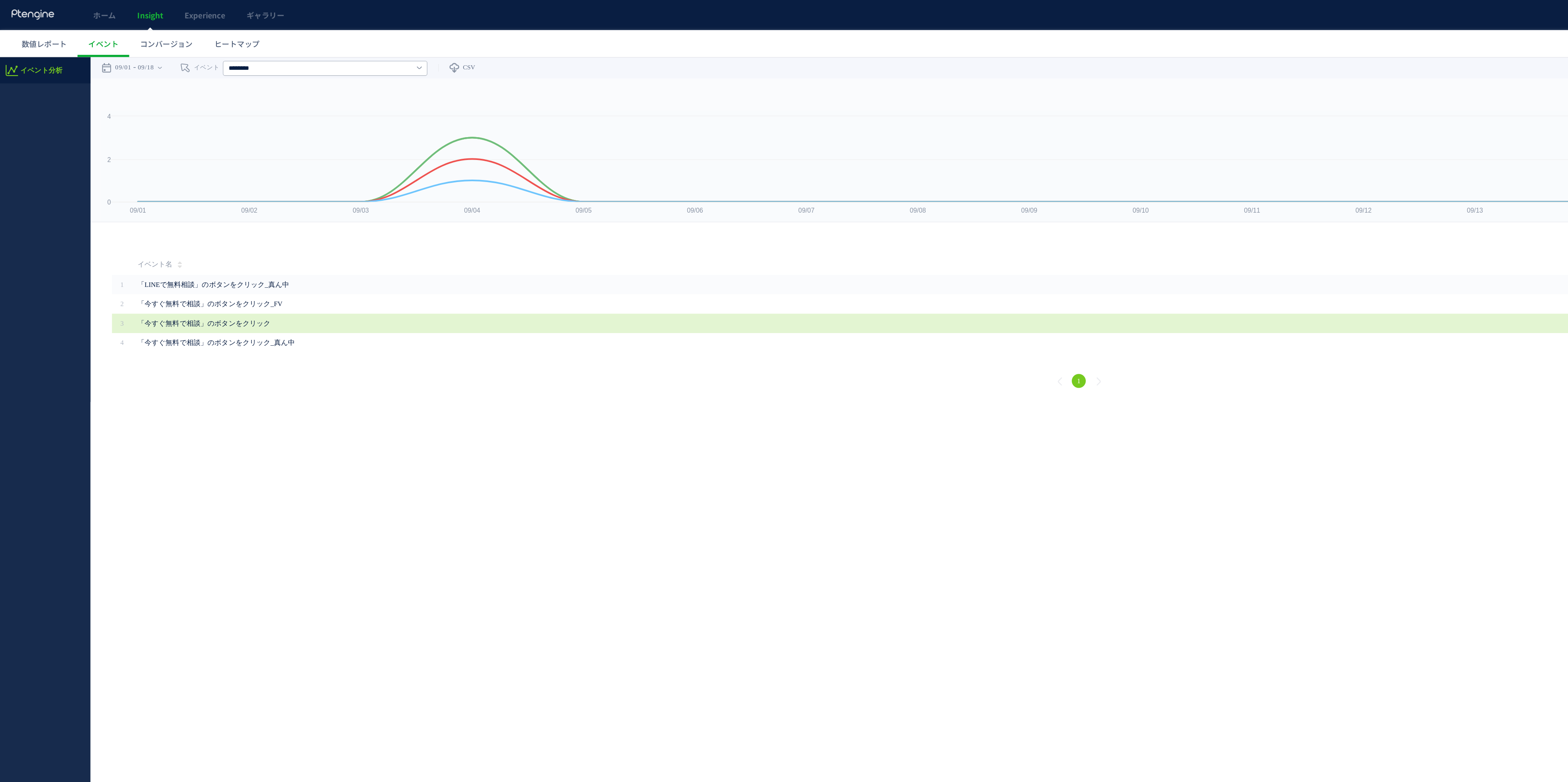
click at [191, 260] on span "「今すぐ無料で相談」のボタンをクリック" at bounding box center [288, 259] width 368 height 15
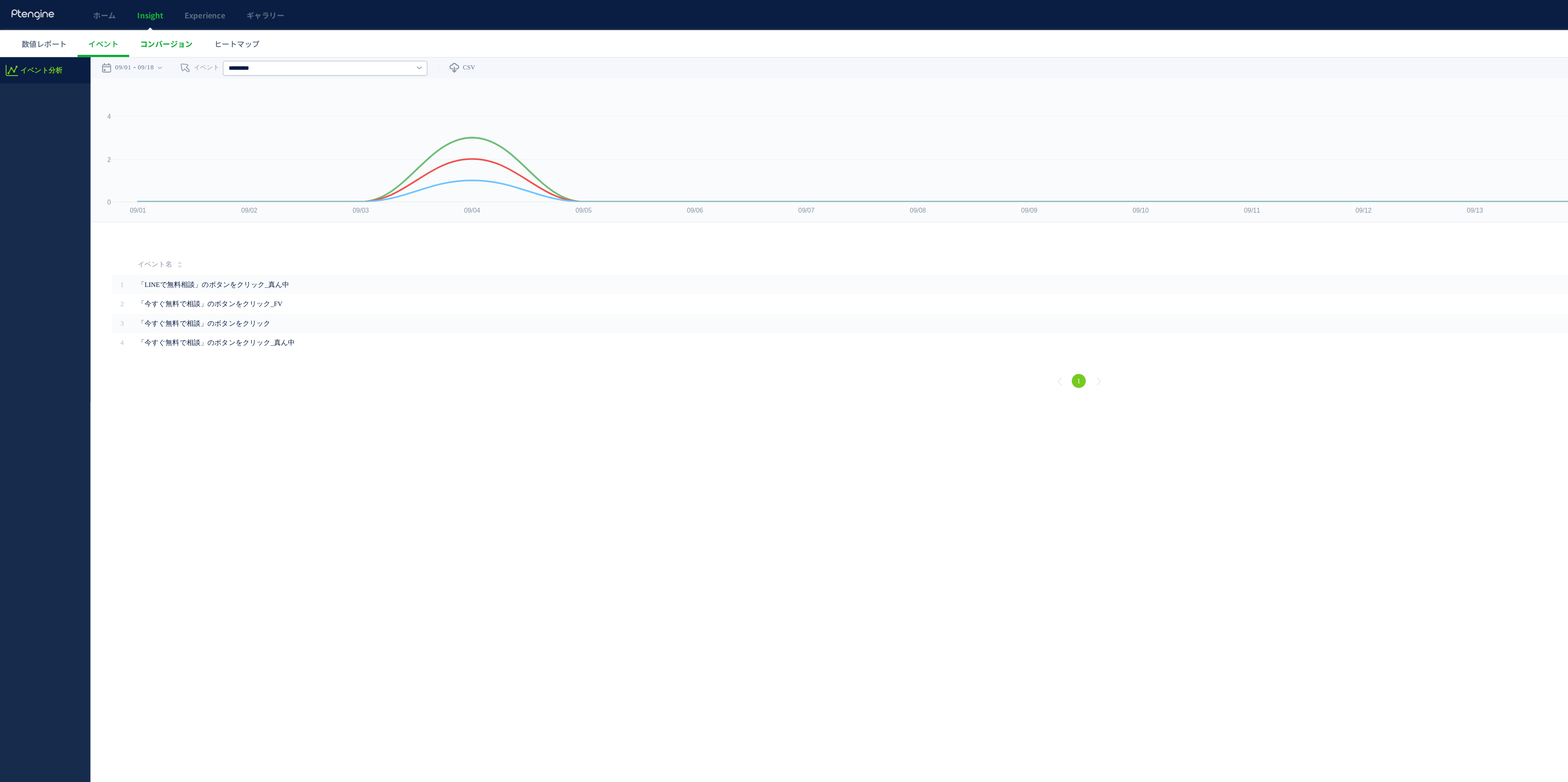
click at [124, 35] on span "コンバージョン" at bounding box center [126, 33] width 40 height 8
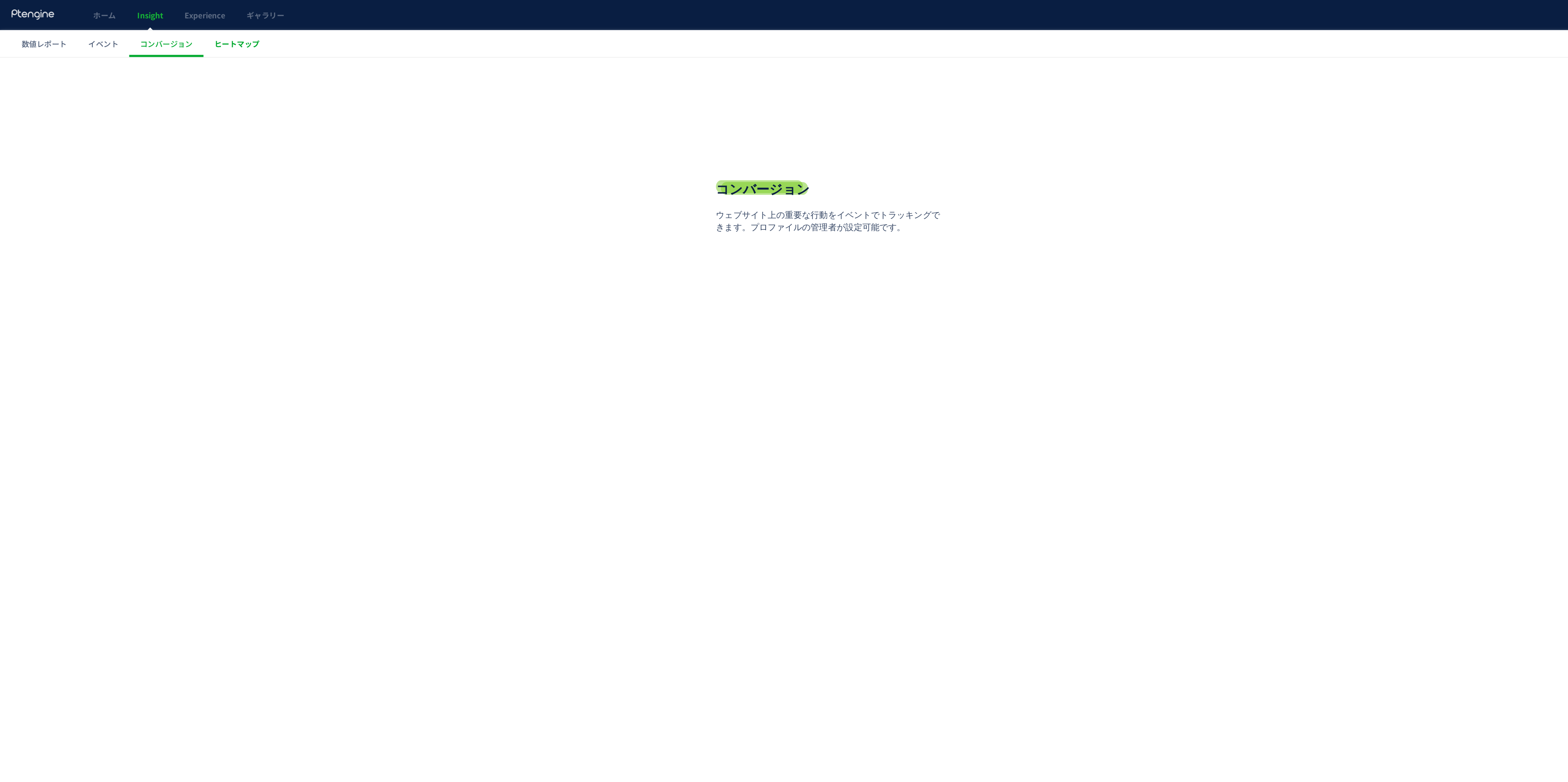
click at [189, 33] on span "ヒートマップ" at bounding box center [180, 33] width 34 height 8
click at [38, 31] on span "数値レポート" at bounding box center [33, 33] width 34 height 8
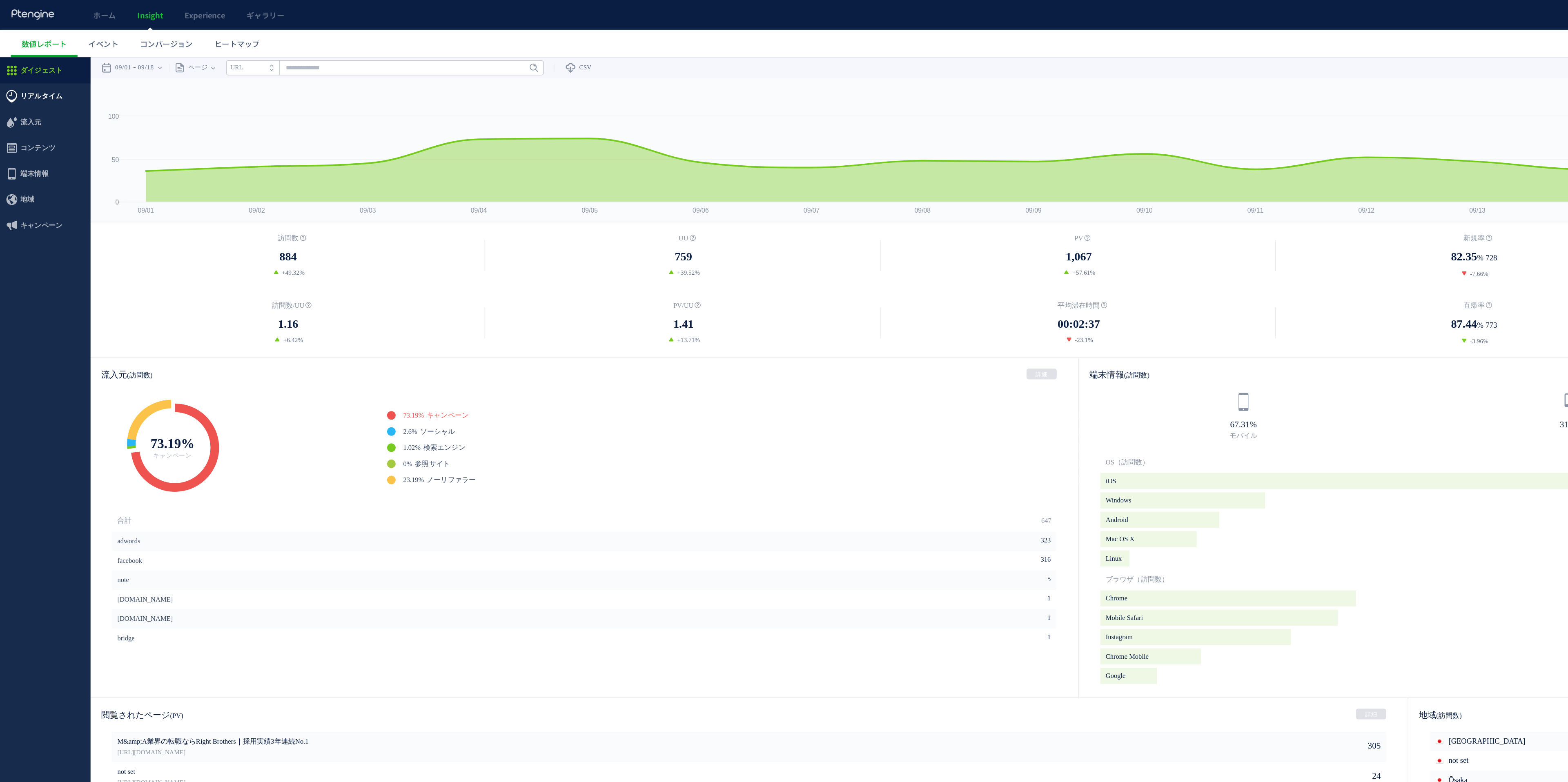
click at [28, 83] on span "リアルタイム" at bounding box center [31, 86] width 32 height 19
